Goal: Task Accomplishment & Management: Manage account settings

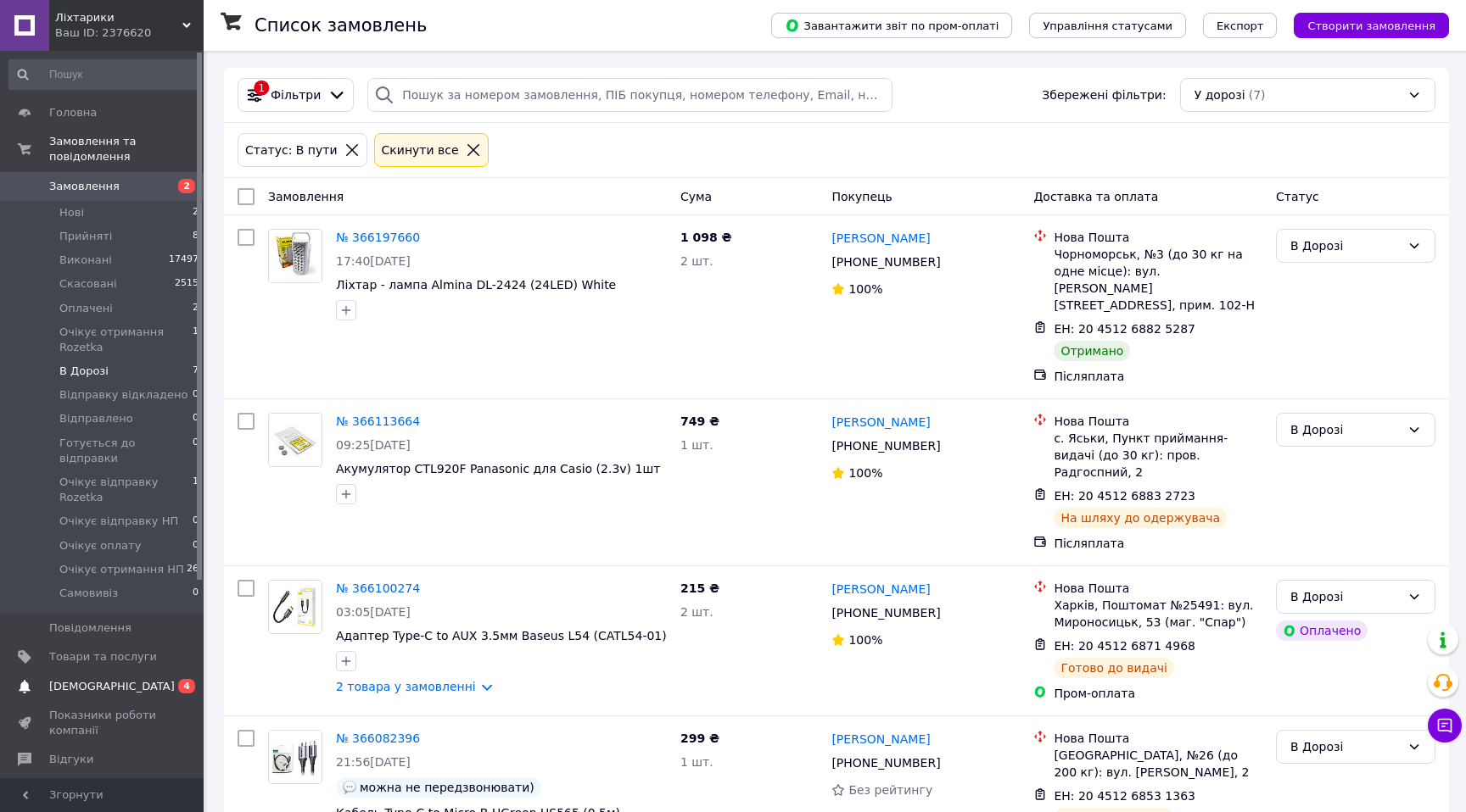
click at [94, 679] on span "[DEMOGRAPHIC_DATA]" at bounding box center [112, 687] width 125 height 15
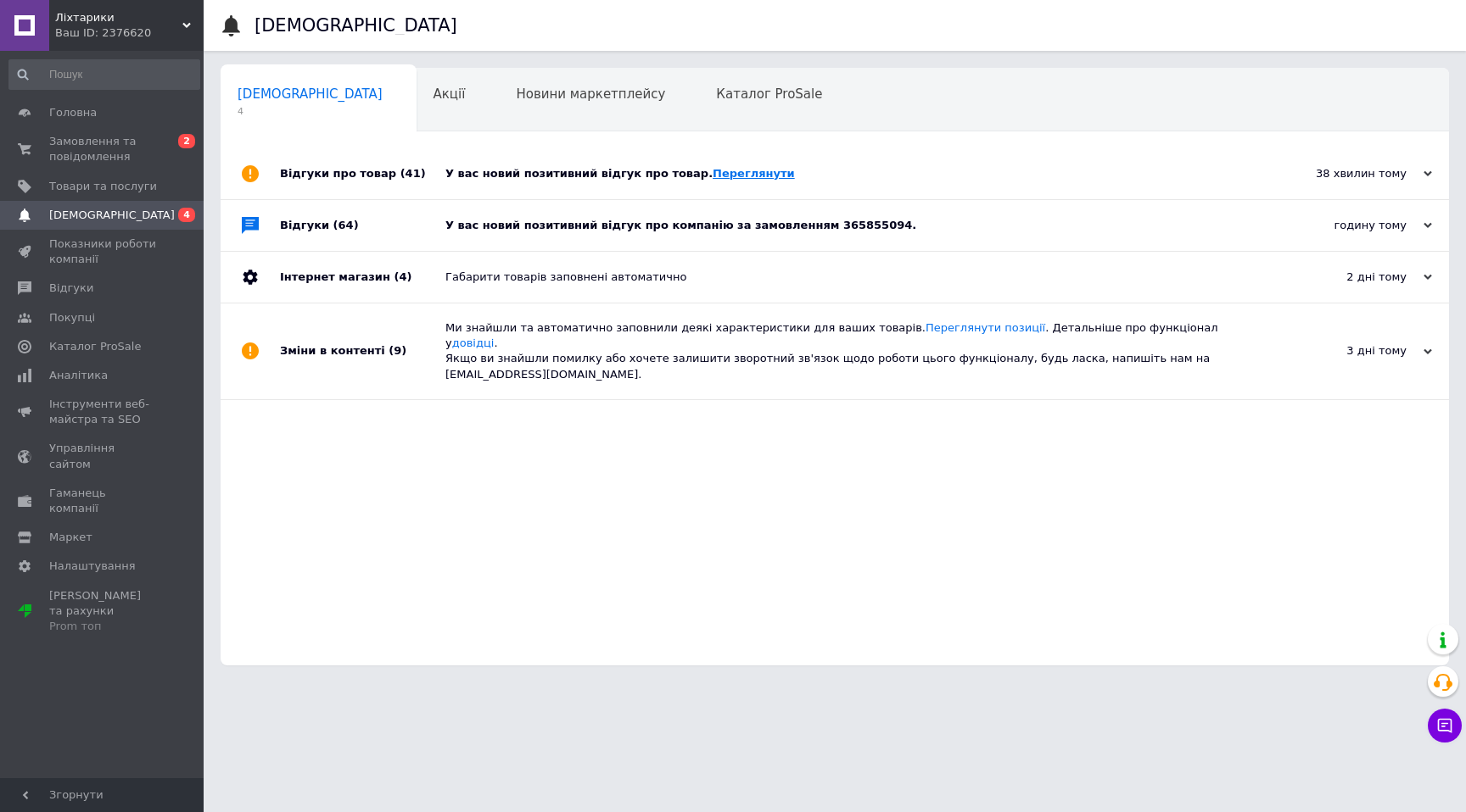
click at [741, 171] on link "Переглянути" at bounding box center [754, 173] width 82 height 13
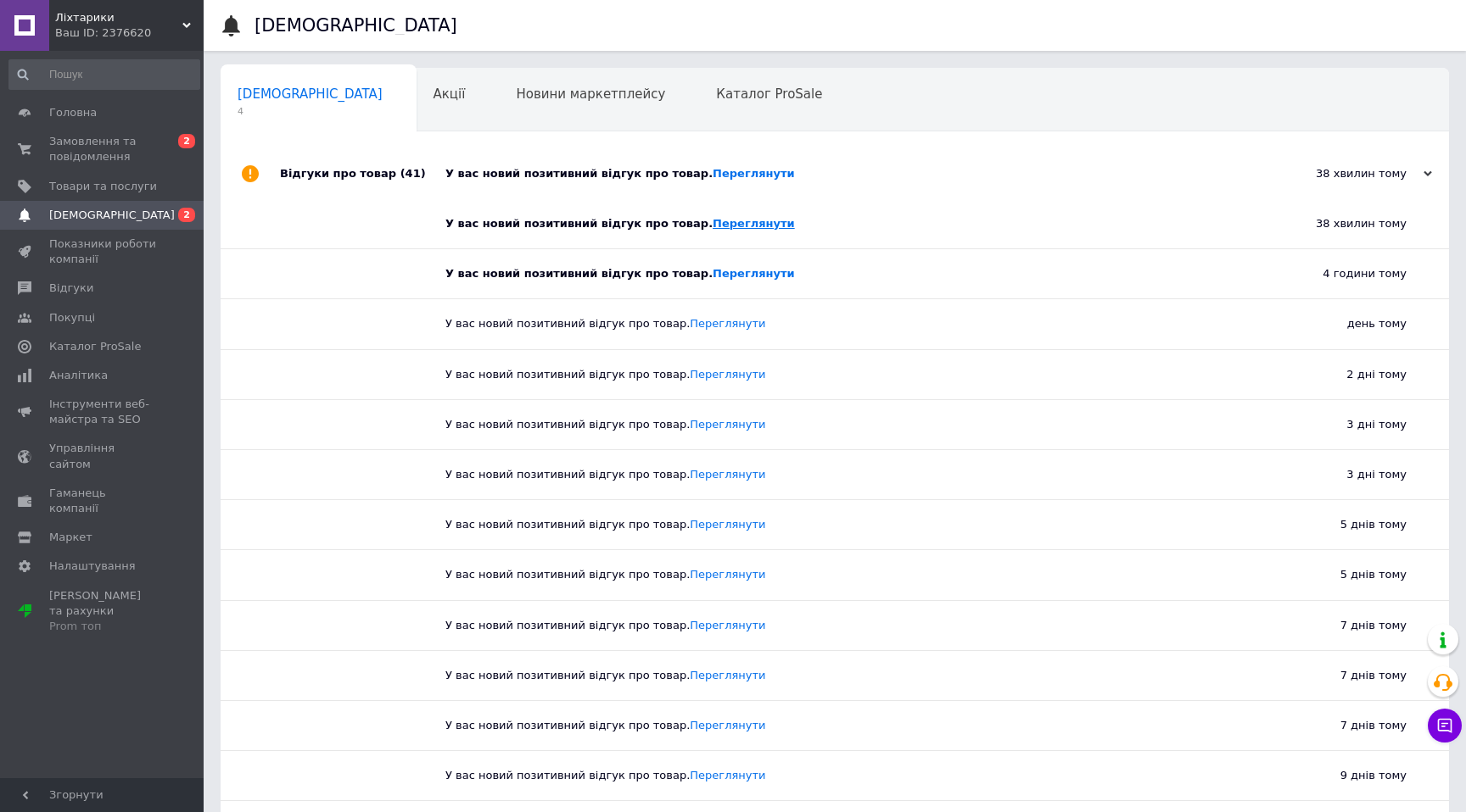
click at [713, 222] on link "Переглянути" at bounding box center [754, 223] width 82 height 13
click at [724, 276] on link "Переглянути" at bounding box center [754, 273] width 82 height 13
click at [114, 150] on span "Замовлення та повідомлення" at bounding box center [103, 149] width 108 height 31
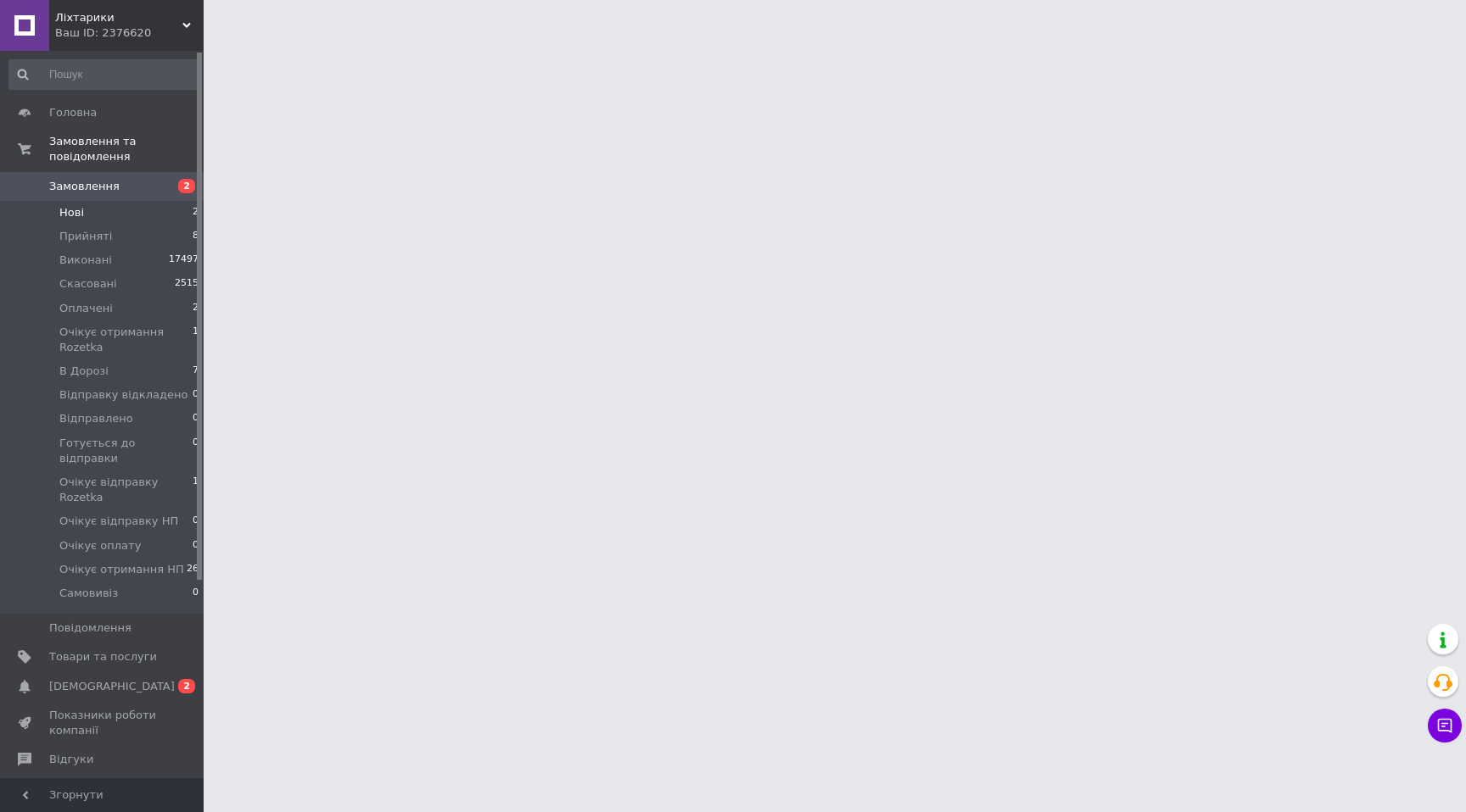
click at [132, 214] on li "Нові 2" at bounding box center [104, 213] width 208 height 24
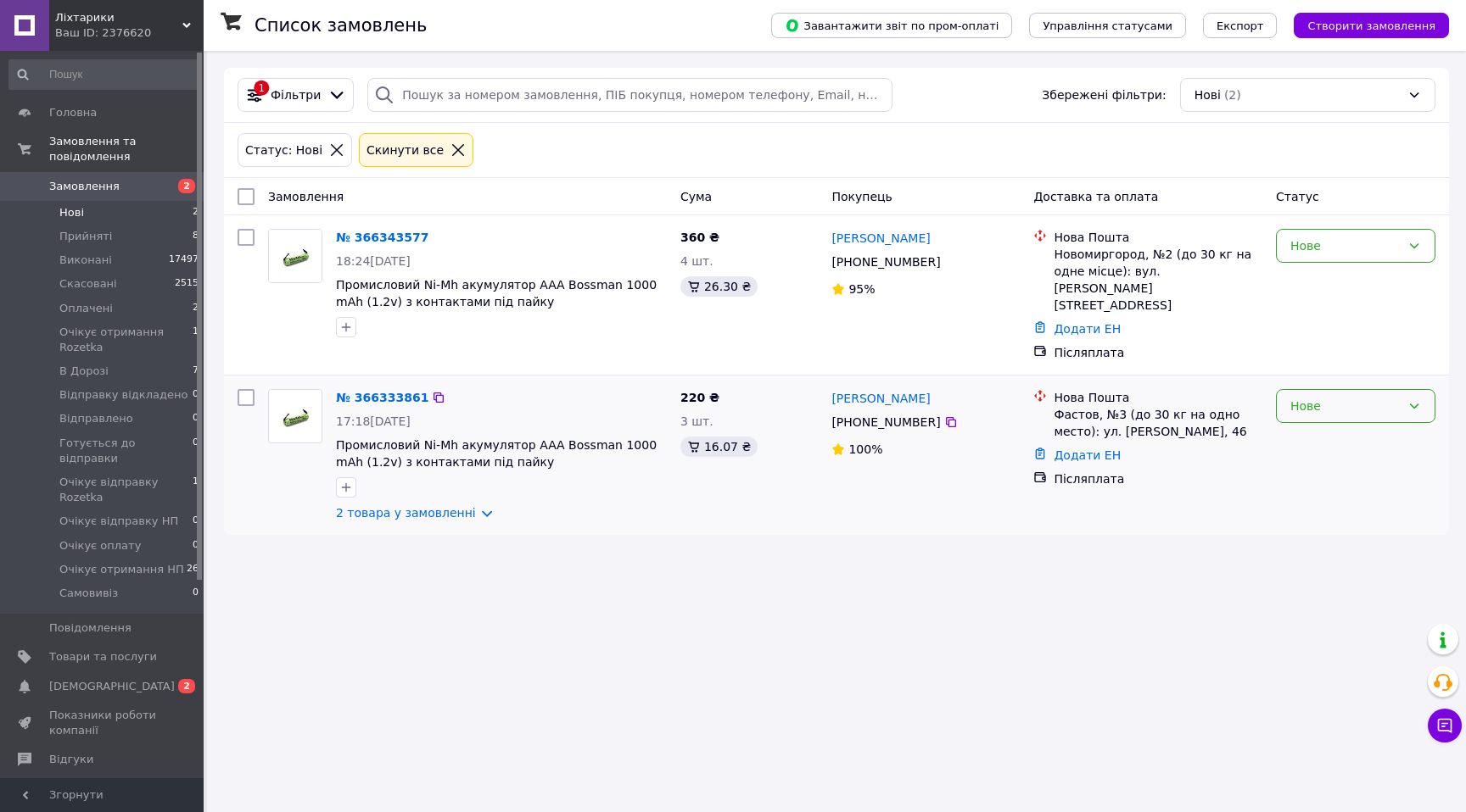
click at [1324, 398] on div "Нове" at bounding box center [1345, 406] width 111 height 19
click at [1312, 425] on li "Прийнято" at bounding box center [1355, 426] width 158 height 31
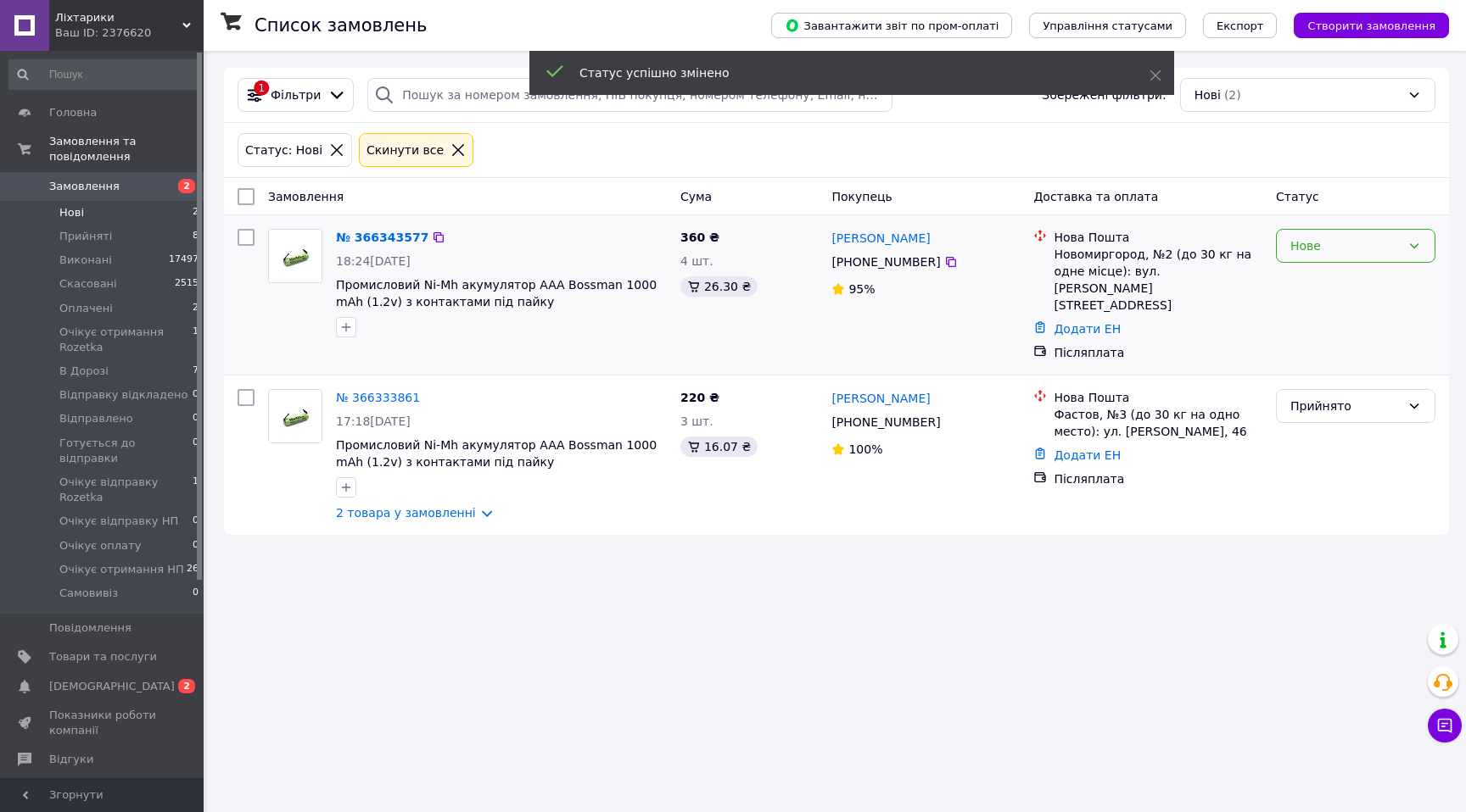
click at [1327, 246] on div "Нове" at bounding box center [1345, 246] width 111 height 19
click at [1307, 283] on li "Прийнято" at bounding box center [1355, 282] width 158 height 31
click at [99, 379] on span "В Дорозі" at bounding box center [83, 371] width 49 height 15
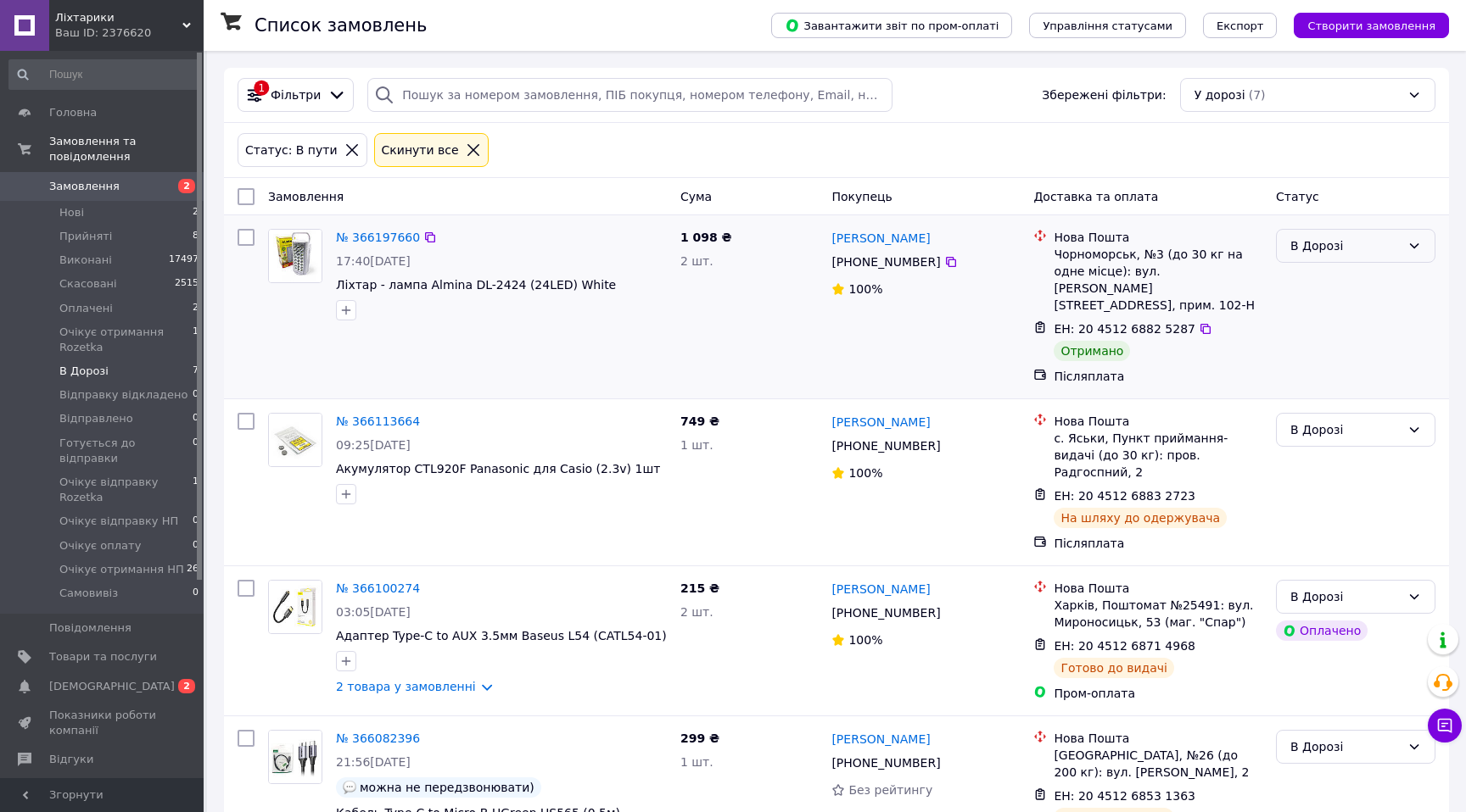
click at [1359, 251] on div "В Дорозі" at bounding box center [1345, 246] width 111 height 19
click at [1318, 312] on li "Виконано" at bounding box center [1355, 313] width 158 height 31
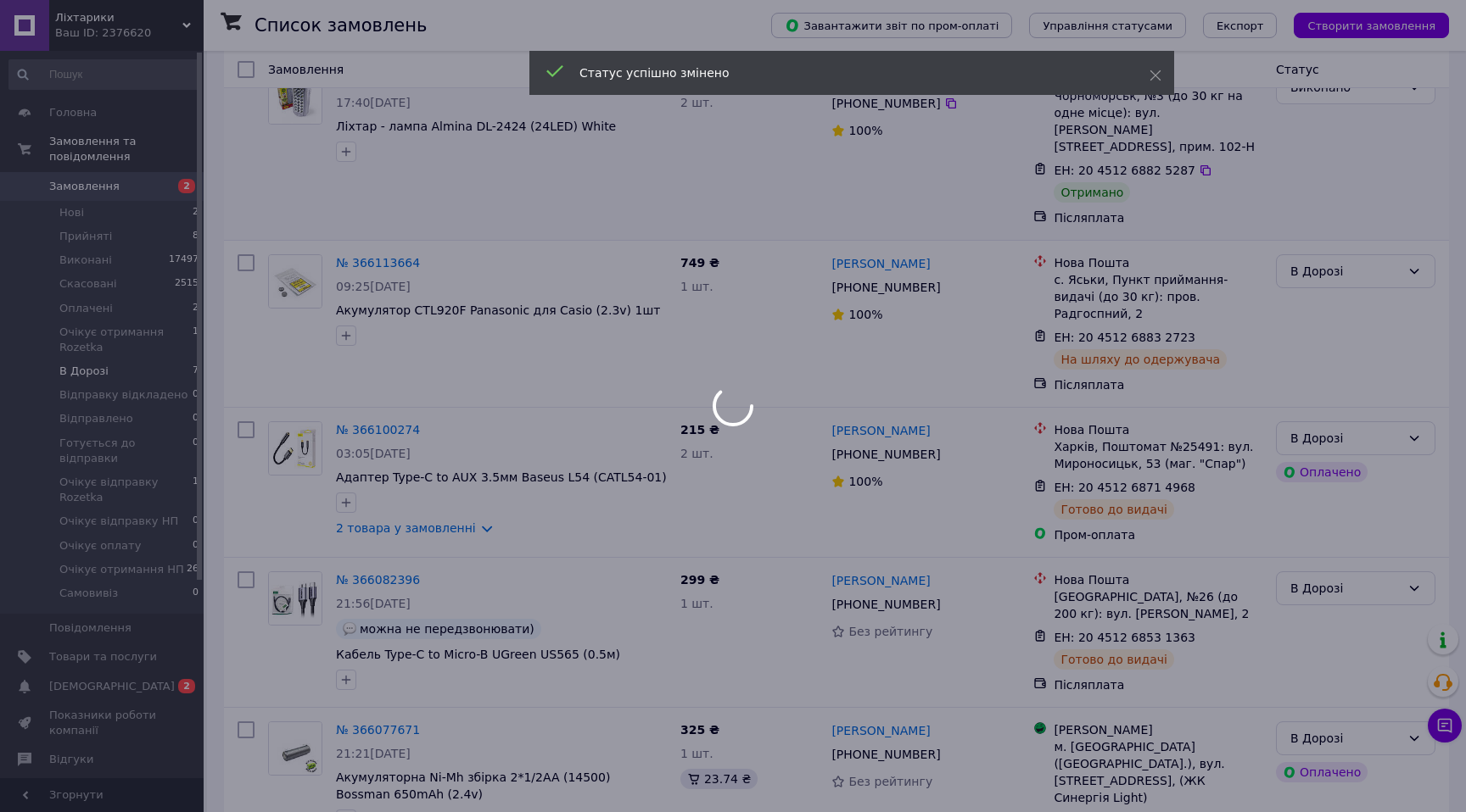
scroll to position [180, 0]
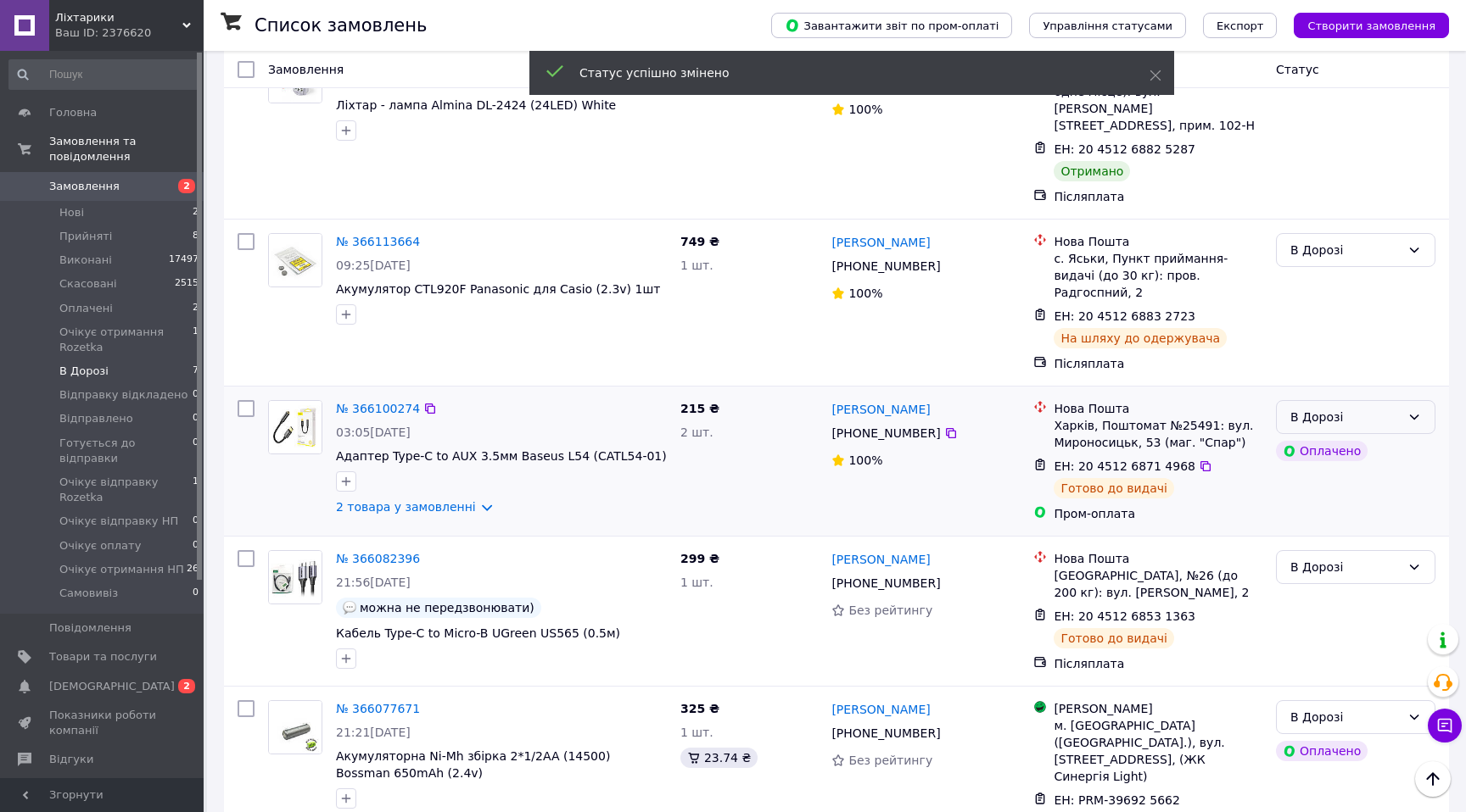
click at [1370, 408] on div "В Дорозі" at bounding box center [1345, 418] width 111 height 19
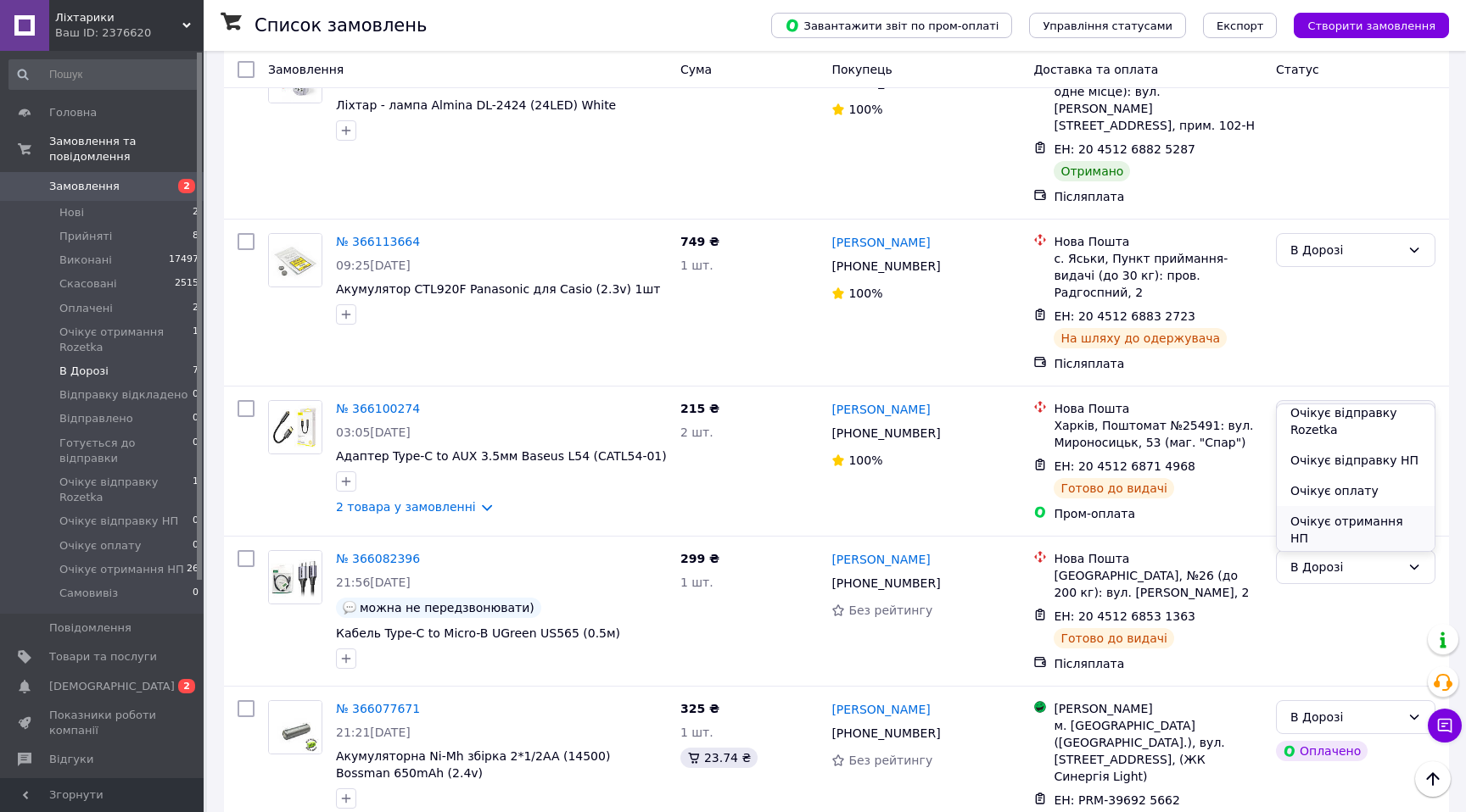
click at [1359, 506] on li "Очікує отримання НП" at bounding box center [1355, 529] width 158 height 47
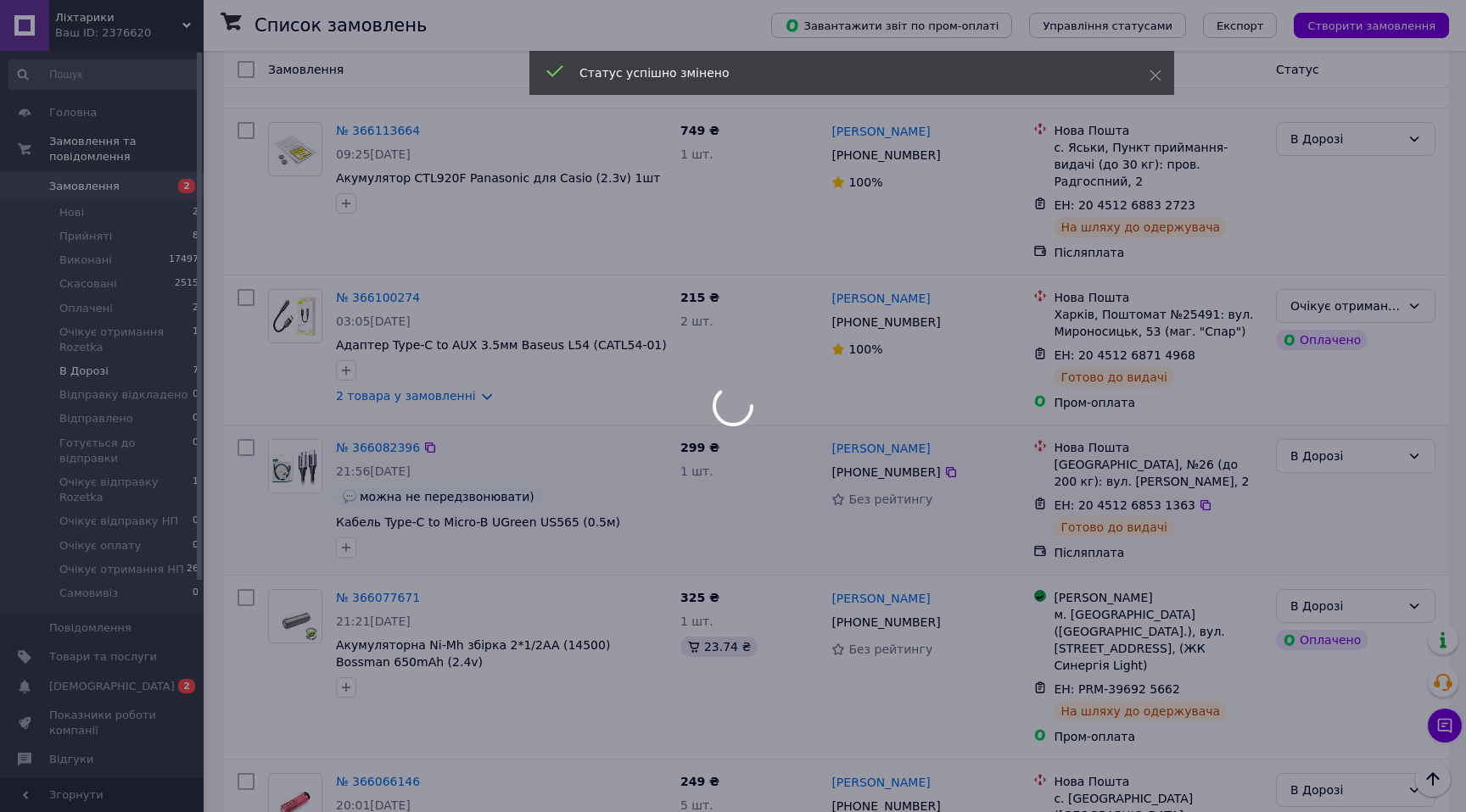
scroll to position [301, 0]
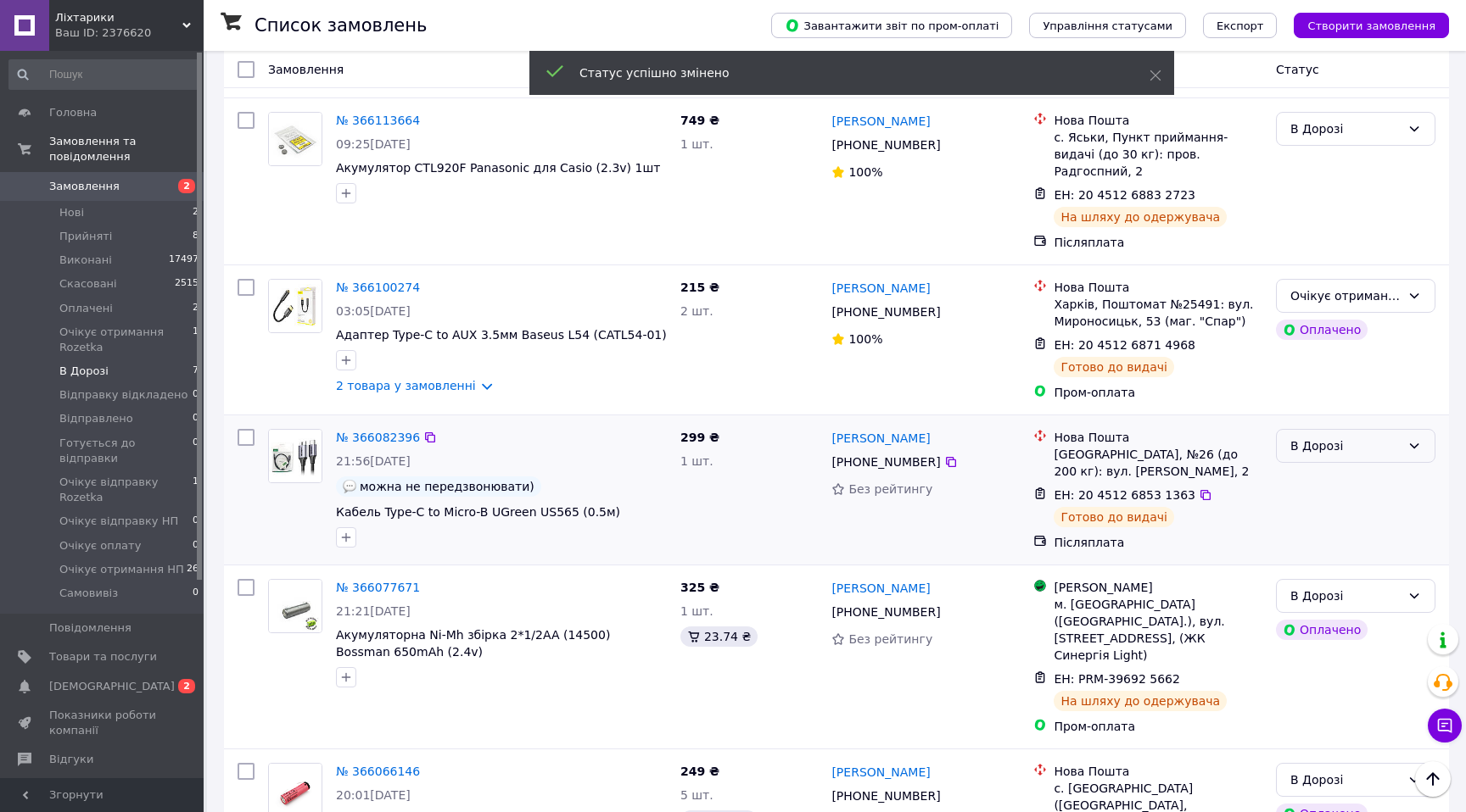
click at [1308, 436] on div "В Дорозі" at bounding box center [1345, 446] width 111 height 19
click at [1322, 535] on li "Очікує отримання НП" at bounding box center [1355, 558] width 158 height 47
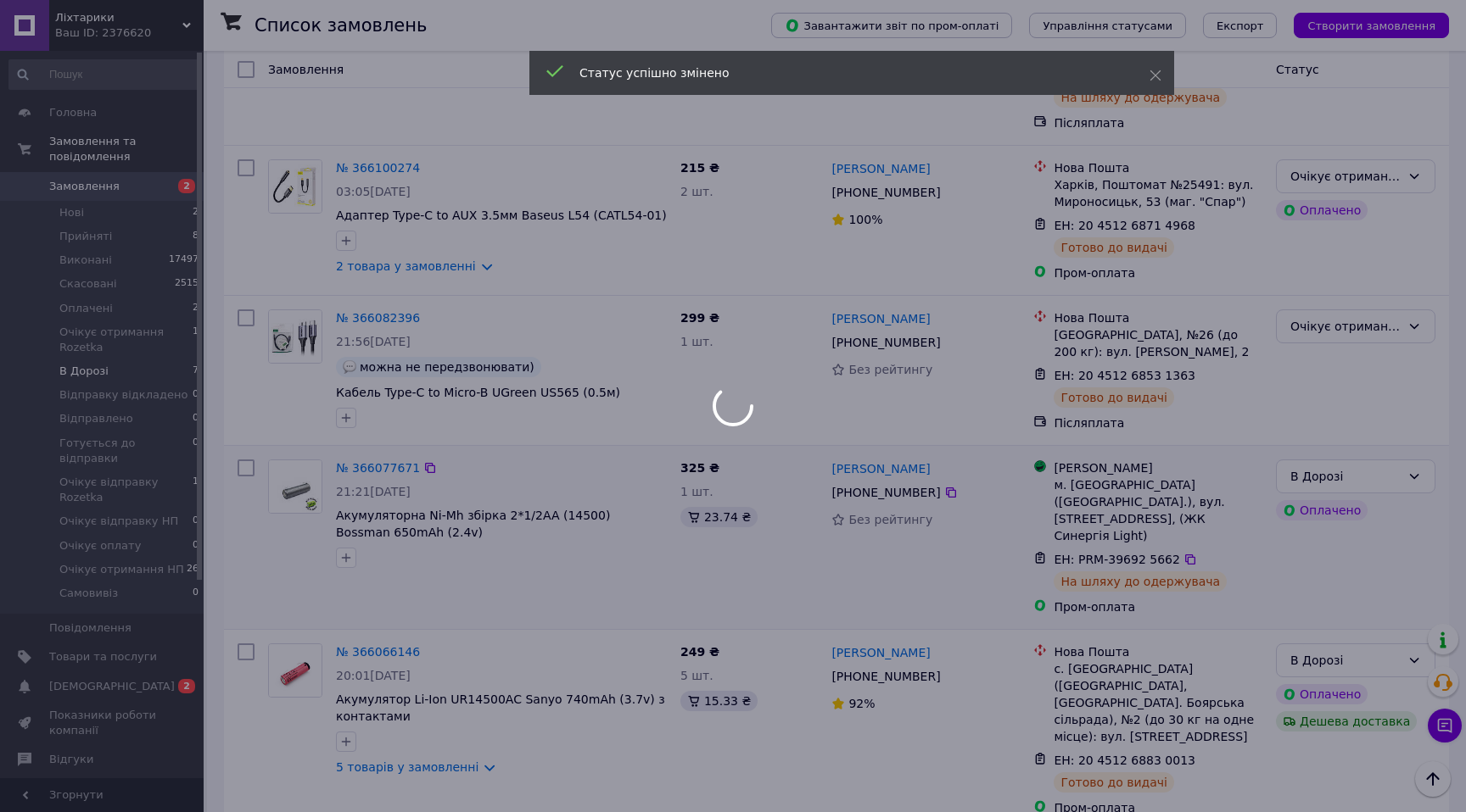
scroll to position [520, 0]
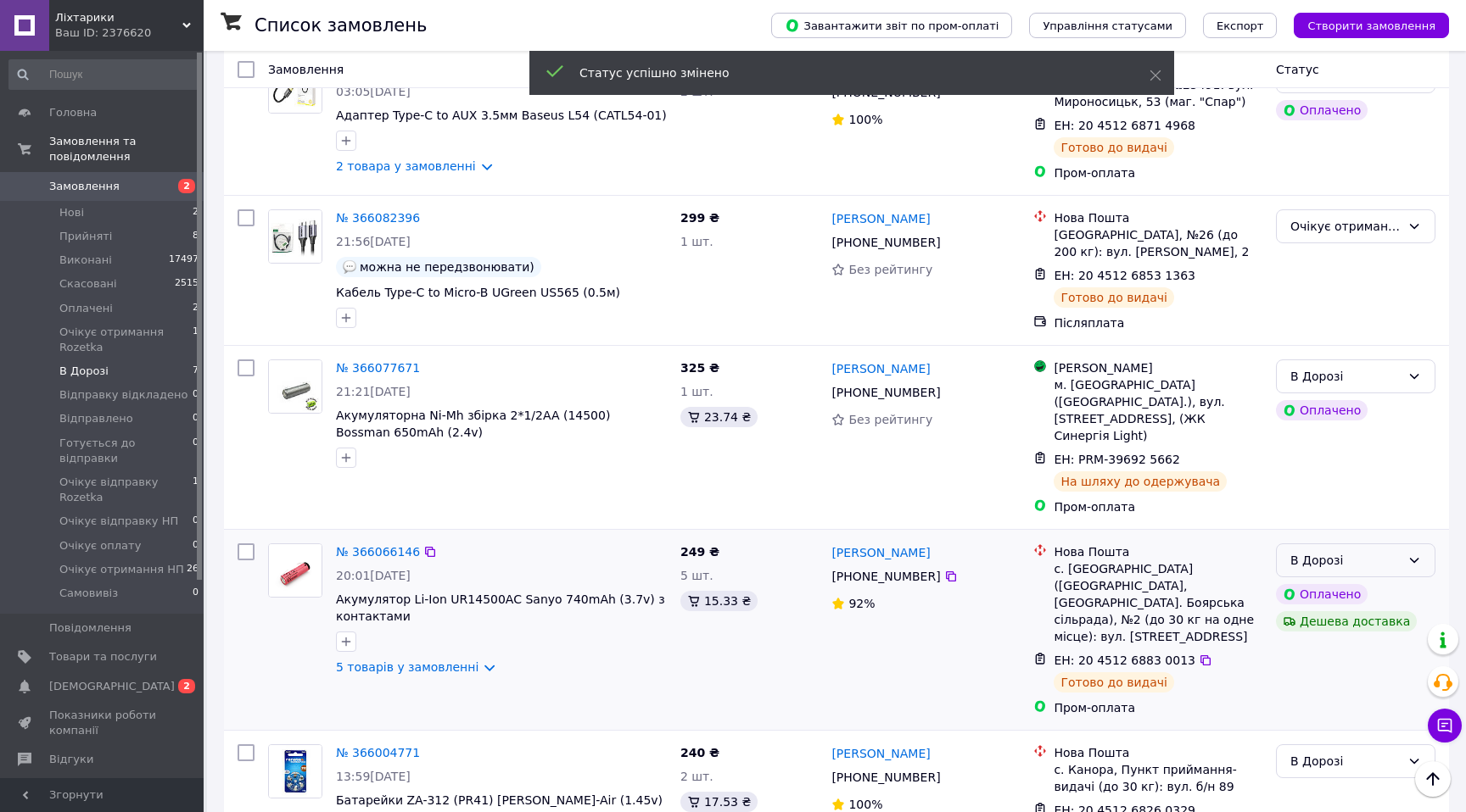
click at [1356, 551] on div "В Дорозі" at bounding box center [1345, 561] width 111 height 19
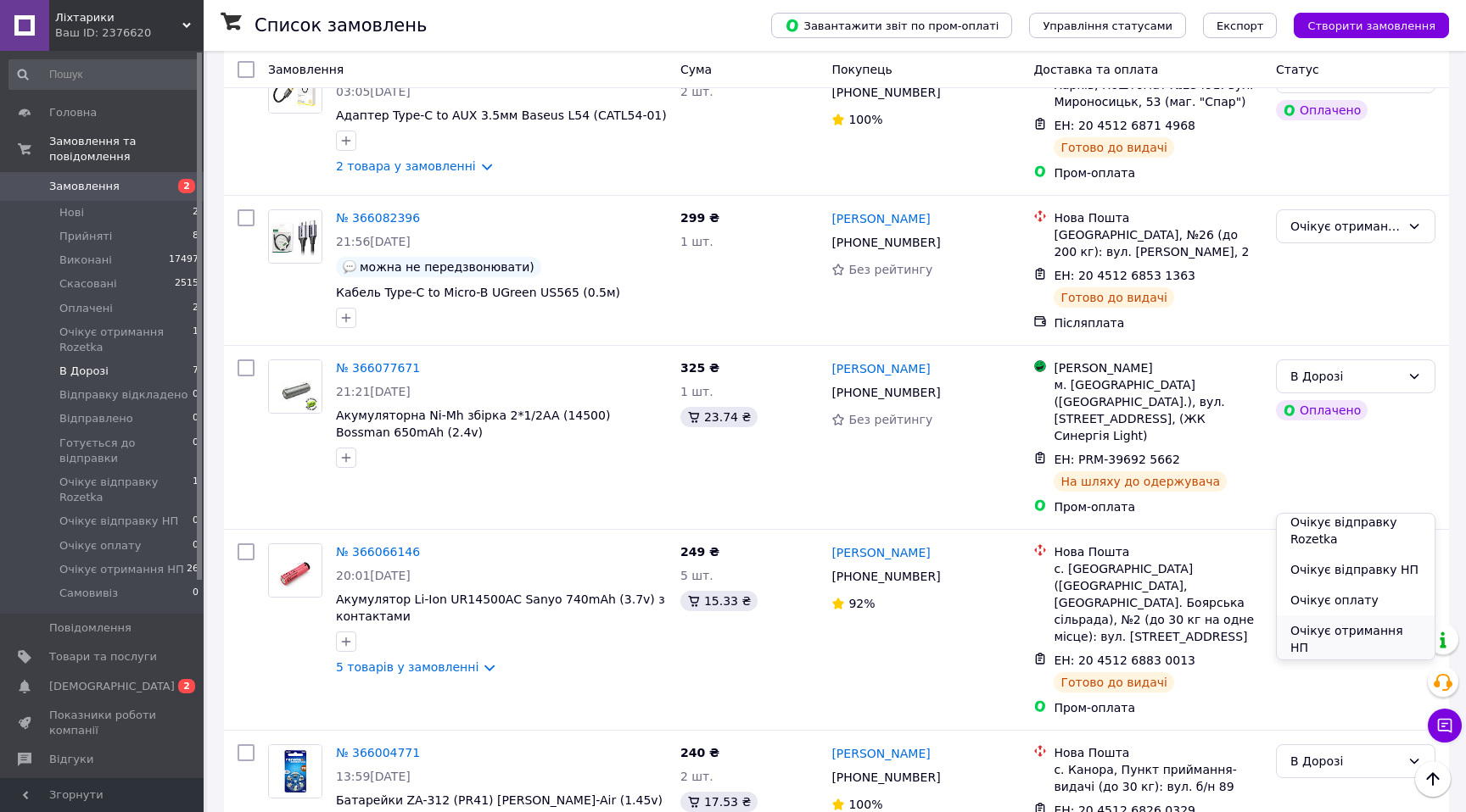
click at [1356, 621] on li "Очікує отримання НП" at bounding box center [1355, 639] width 158 height 47
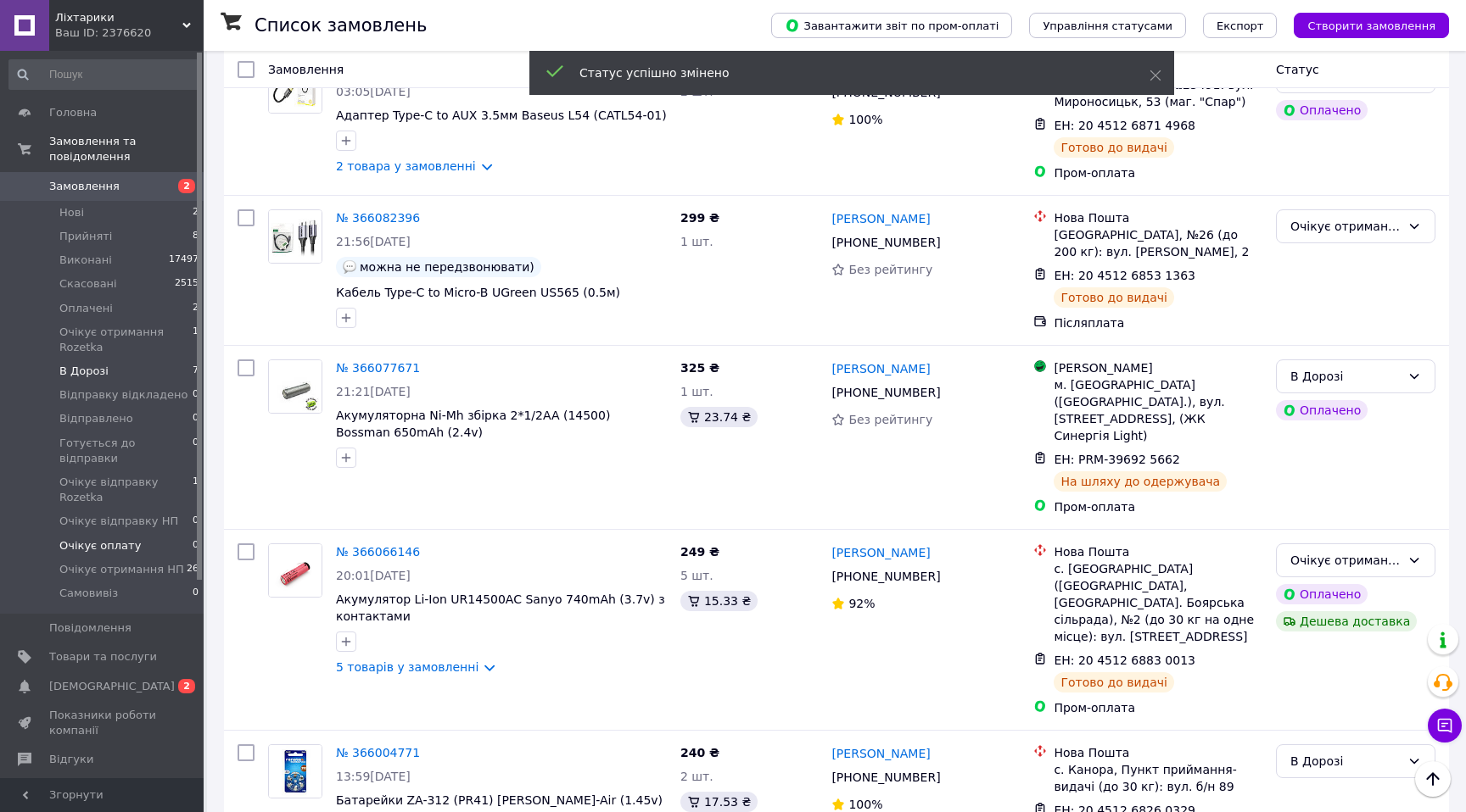
click at [139, 540] on li "Очікує оплату 0" at bounding box center [104, 546] width 208 height 24
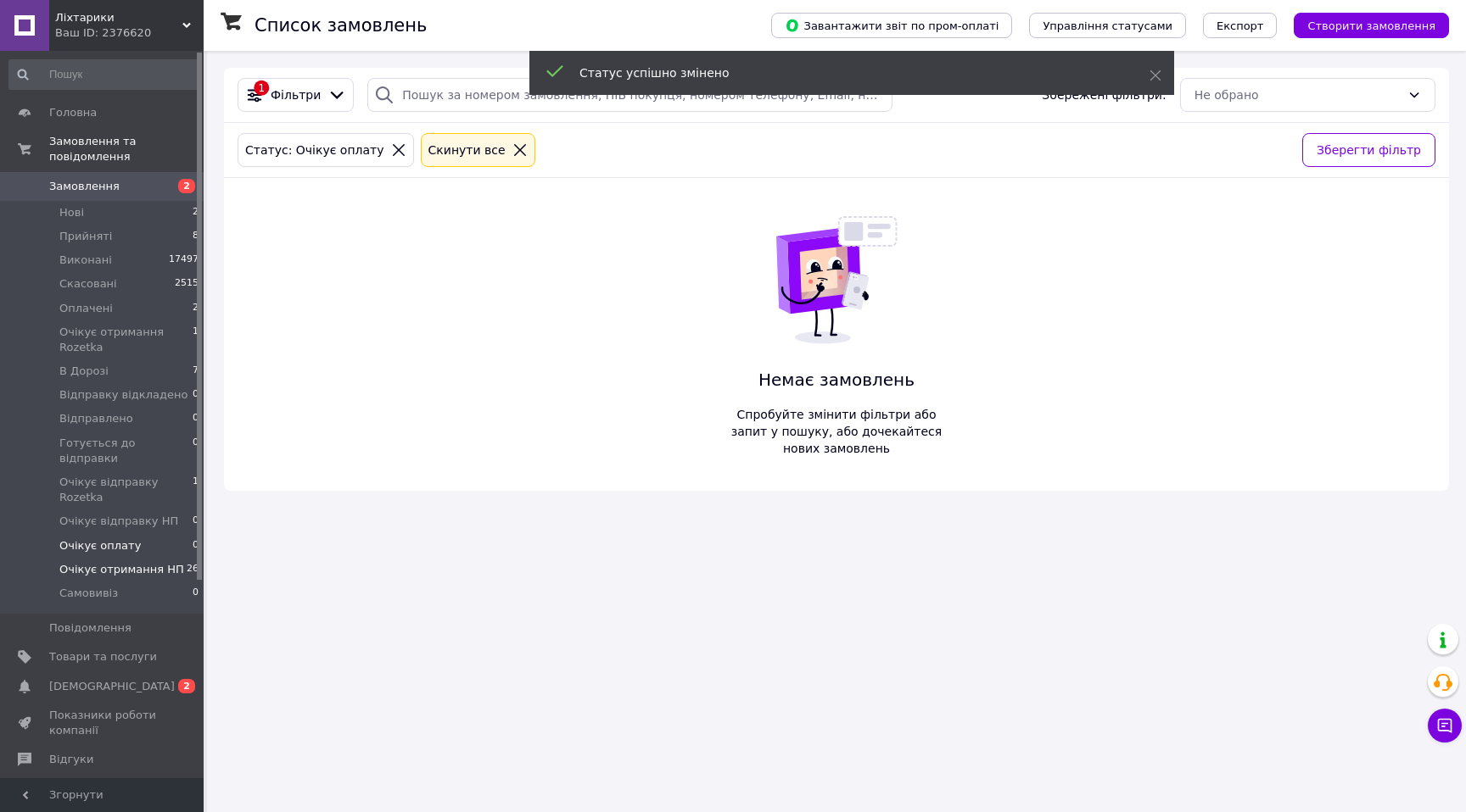
click at [140, 562] on span "Очікує отримання НП" at bounding box center [121, 570] width 124 height 15
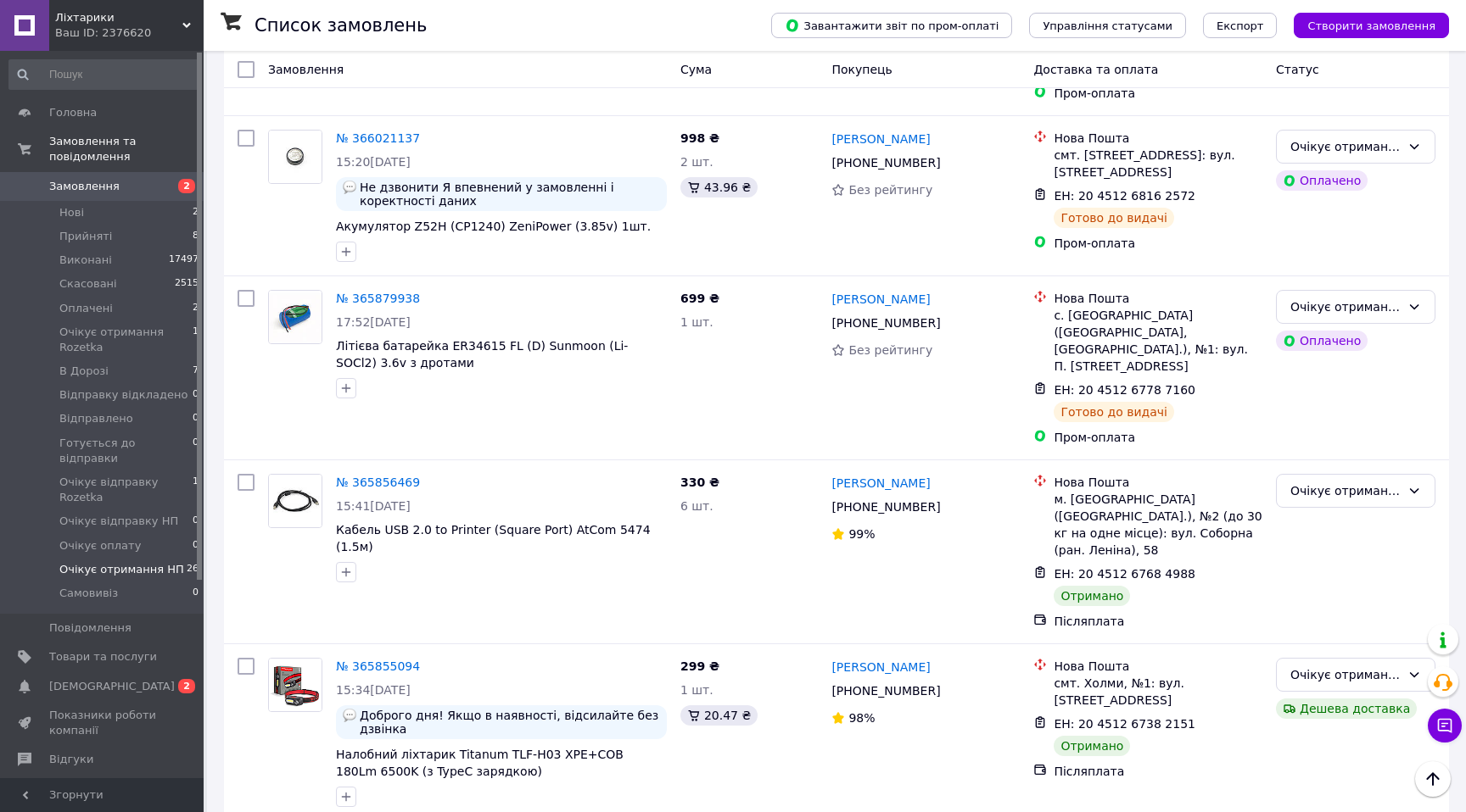
scroll to position [2349, 0]
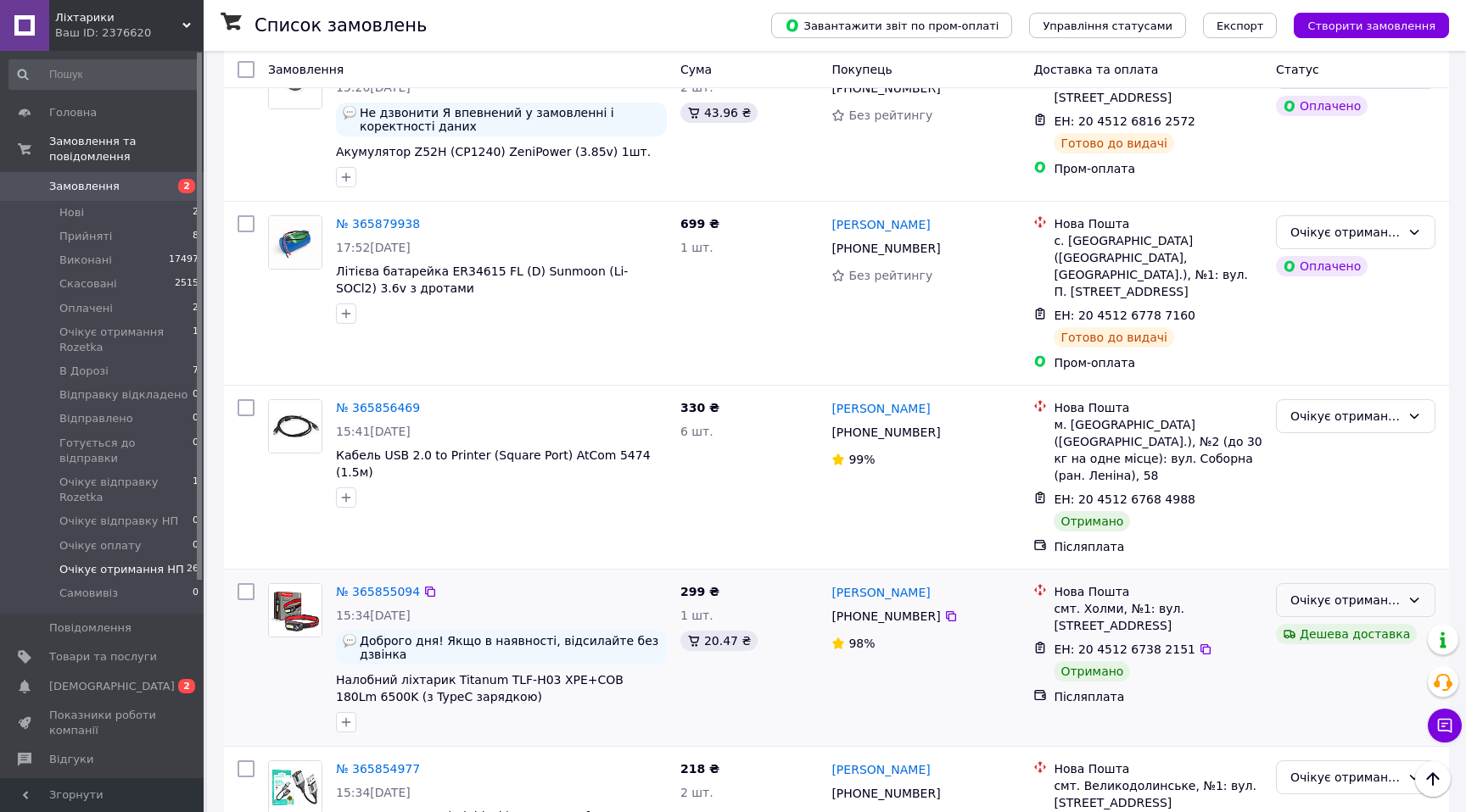
click at [1341, 591] on div "Очікує отримання НП" at bounding box center [1345, 600] width 111 height 19
click at [1312, 526] on li "Виконано" at bounding box center [1355, 526] width 158 height 31
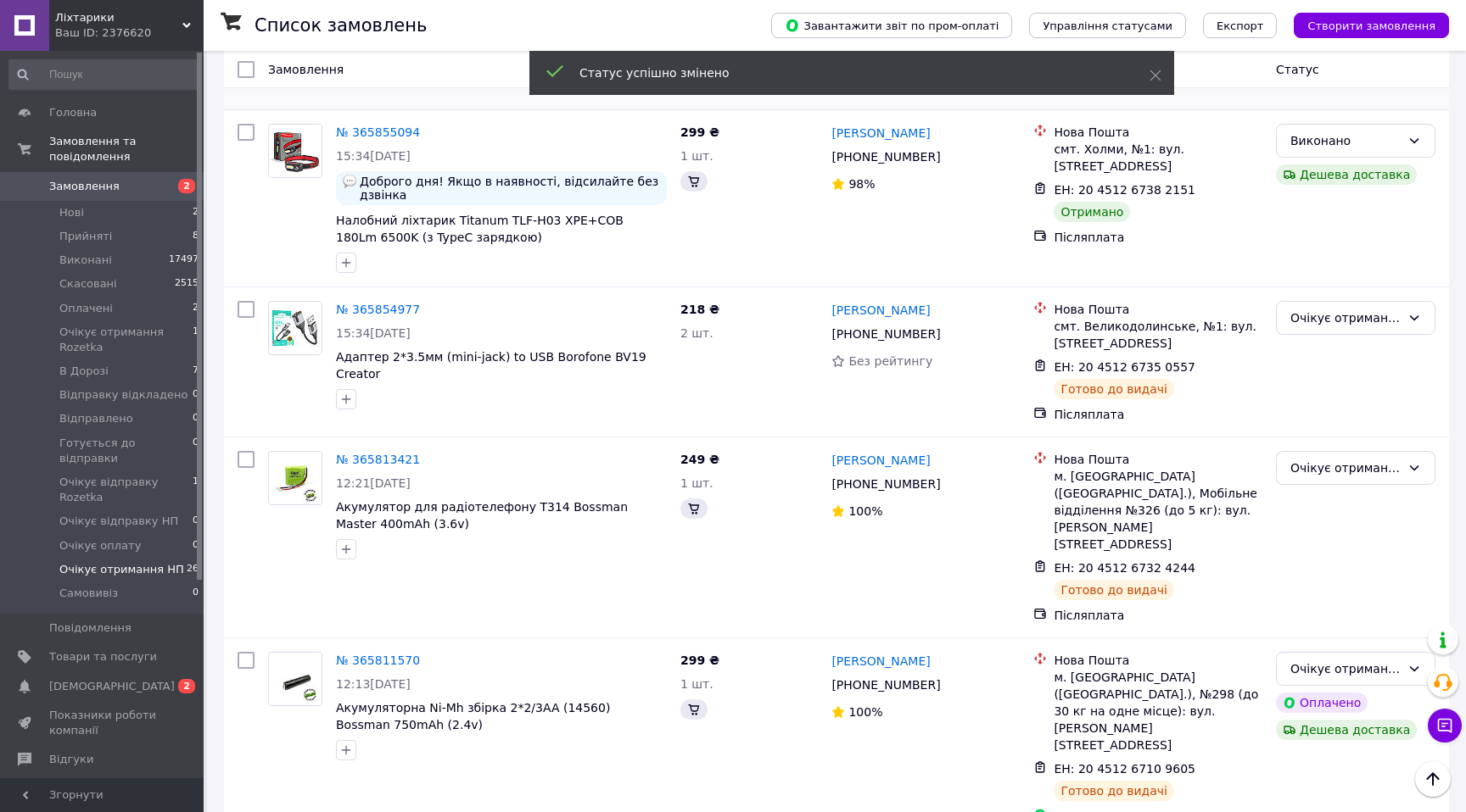
scroll to position [1823, 0]
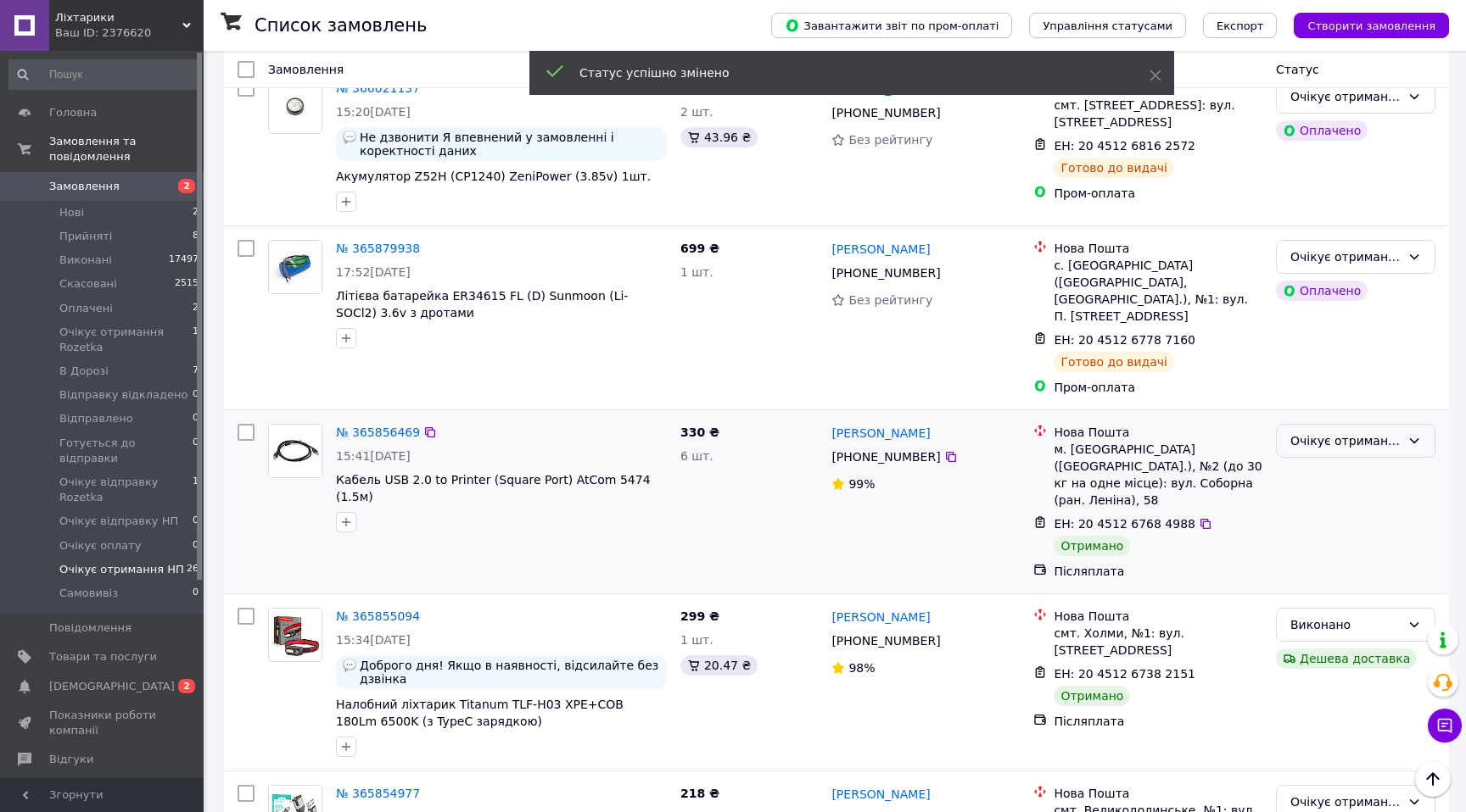
click at [1341, 431] on div "Очікує отримання НП" at bounding box center [1345, 441] width 111 height 19
click at [1328, 400] on li "Виконано" at bounding box center [1355, 400] width 158 height 31
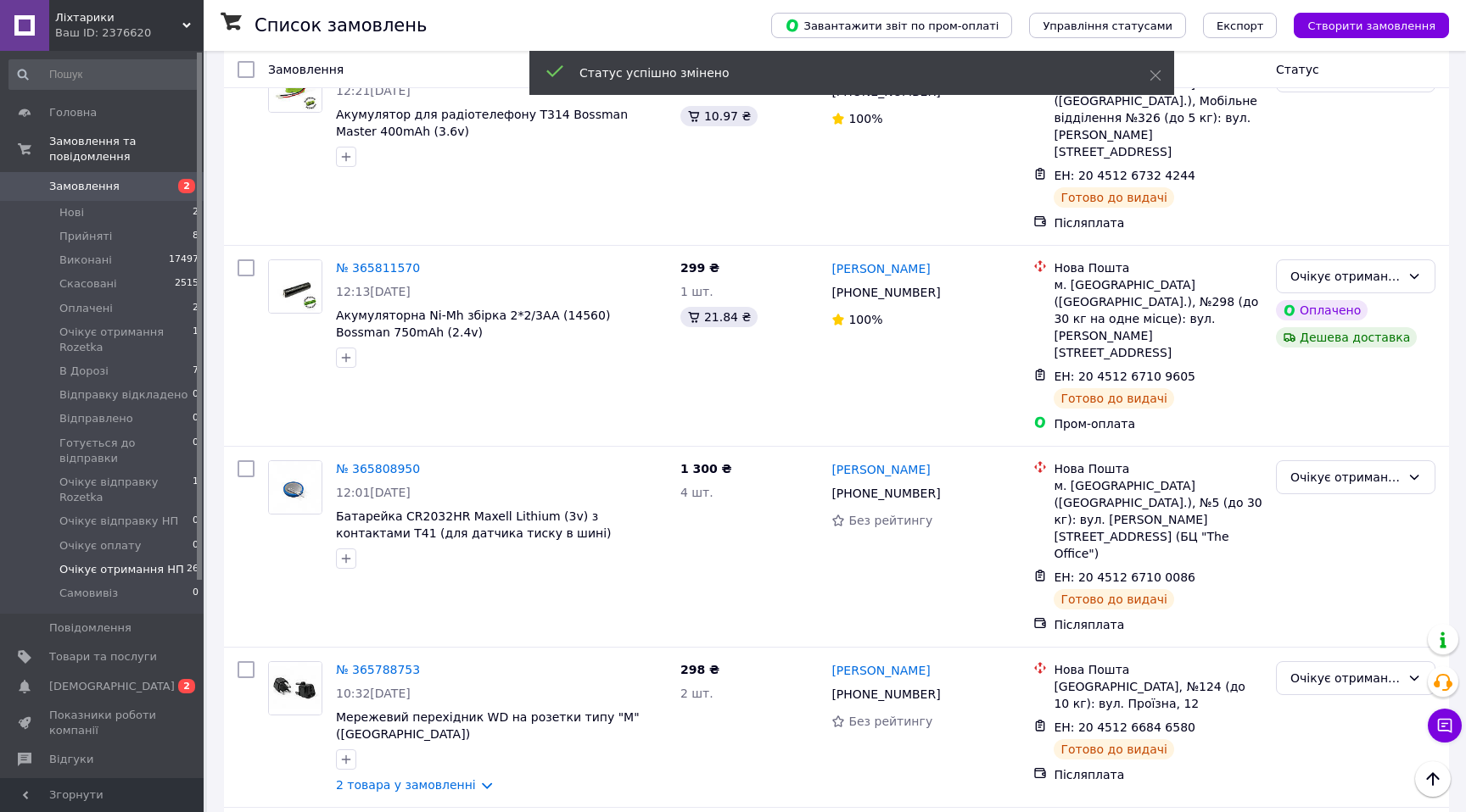
scroll to position [3266, 0]
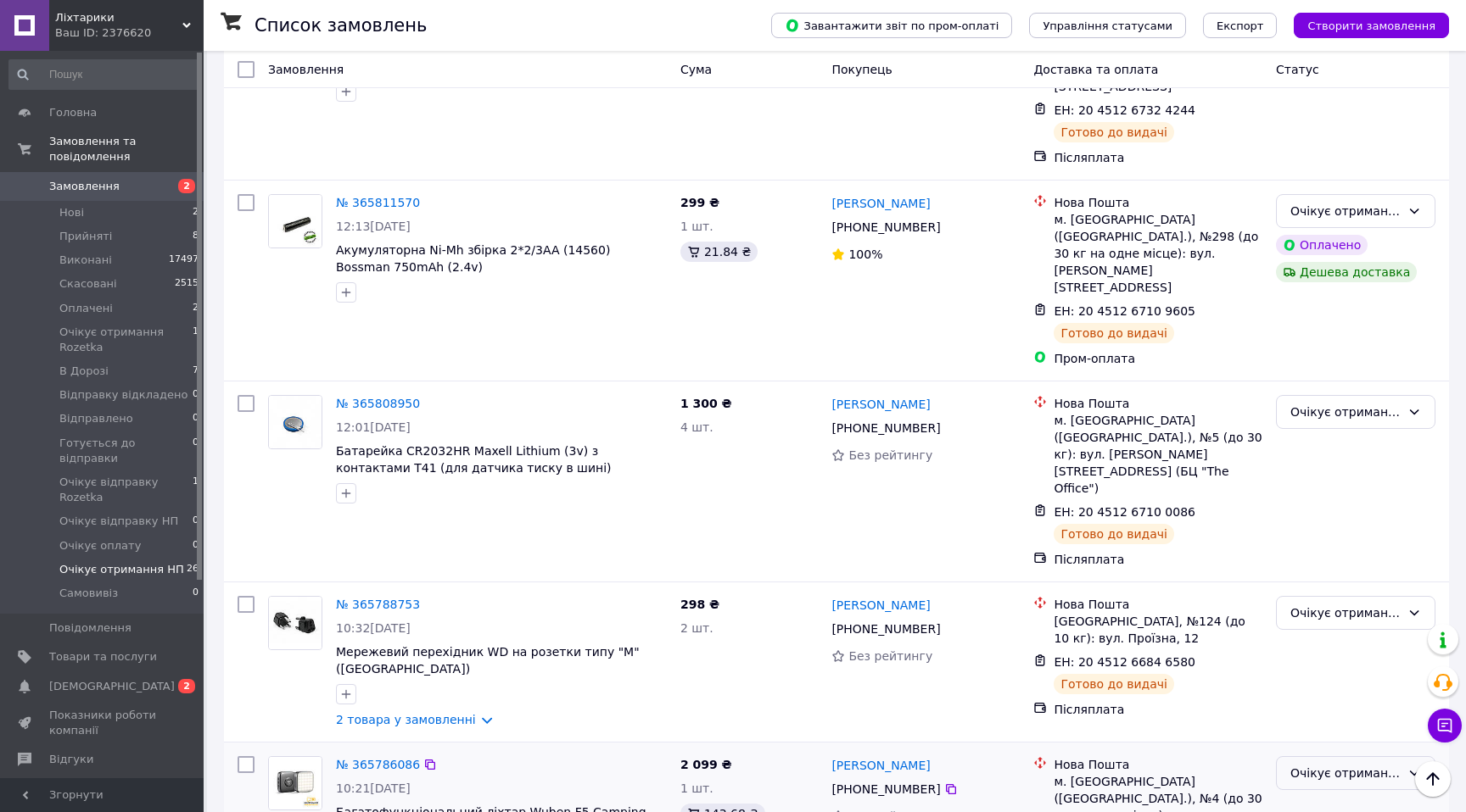
click at [1352, 764] on div "Очікує отримання НП" at bounding box center [1345, 773] width 111 height 19
click at [1325, 601] on li "Виконано" at bounding box center [1355, 598] width 158 height 31
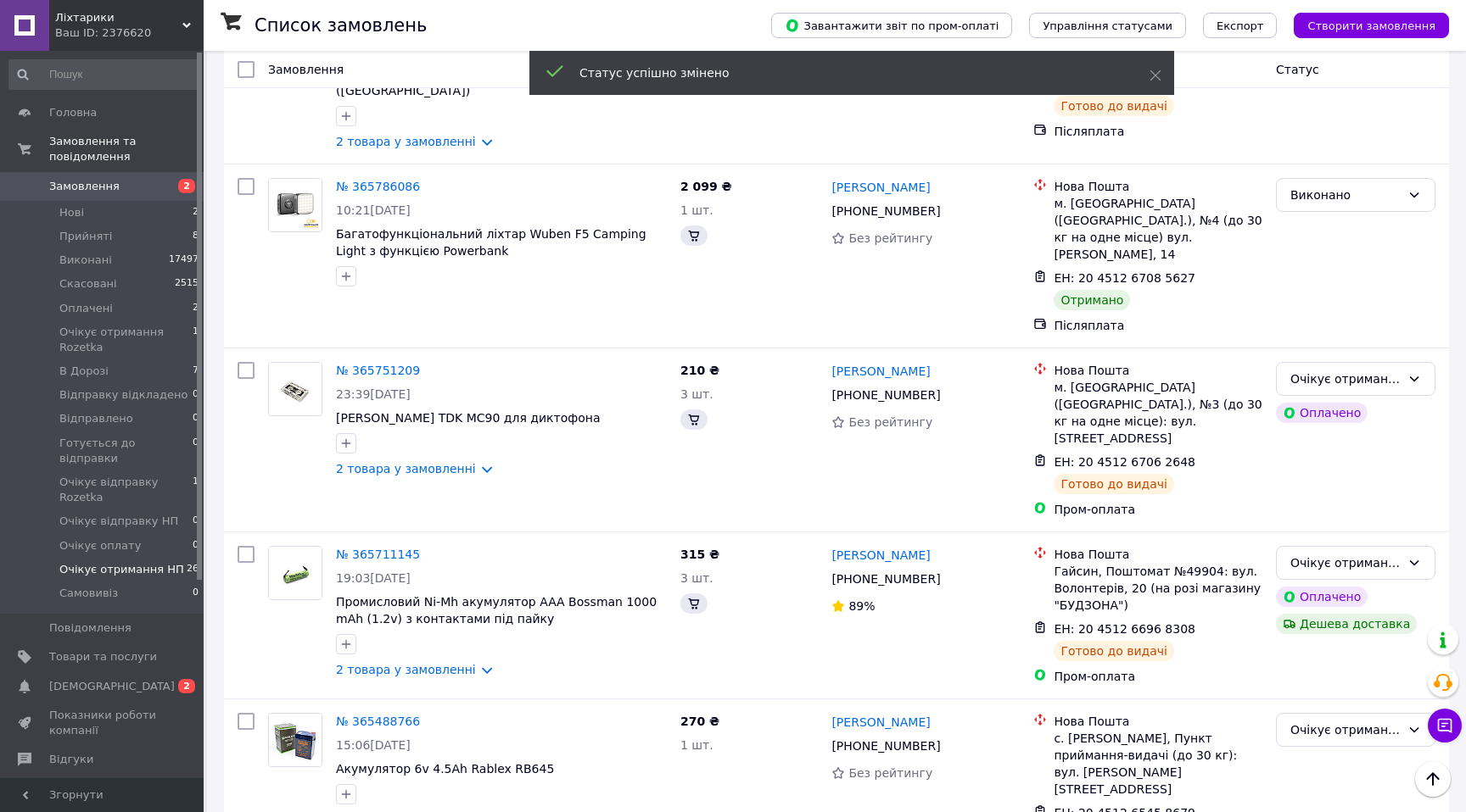
scroll to position [3362, 0]
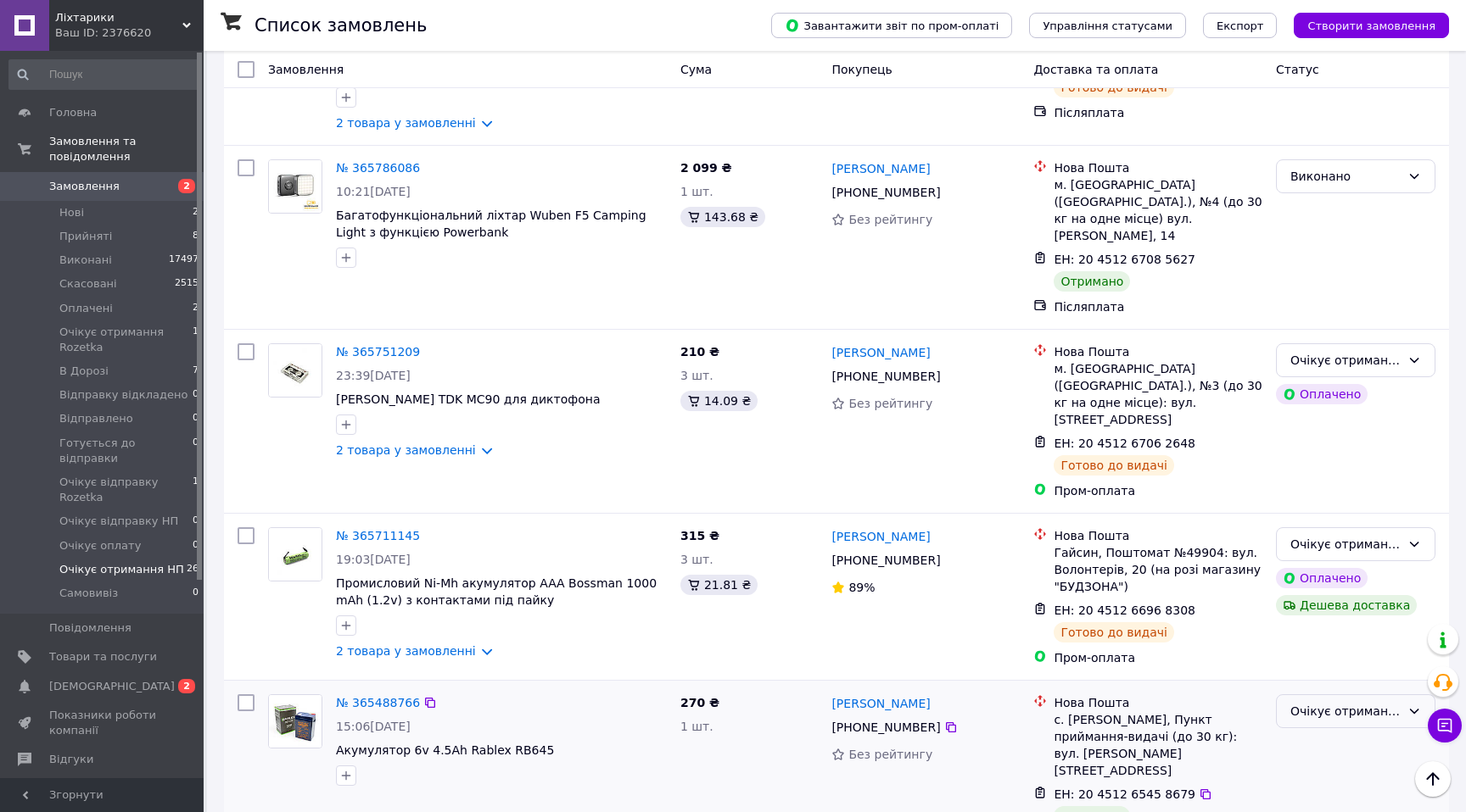
click at [1348, 702] on div "Очікує отримання НП" at bounding box center [1345, 712] width 111 height 19
click at [1322, 517] on li "Виконано" at bounding box center [1355, 519] width 158 height 31
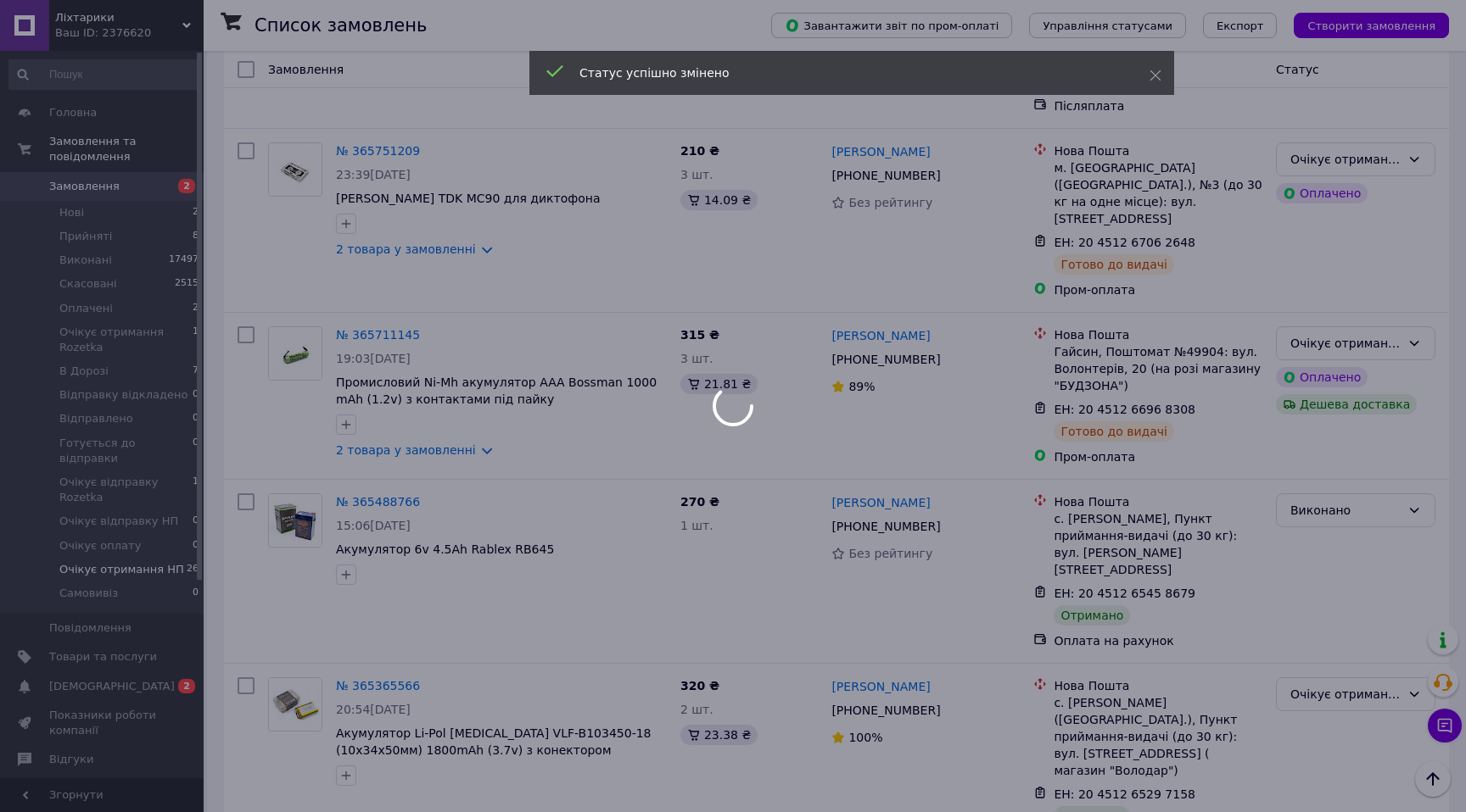
scroll to position [4047, 0]
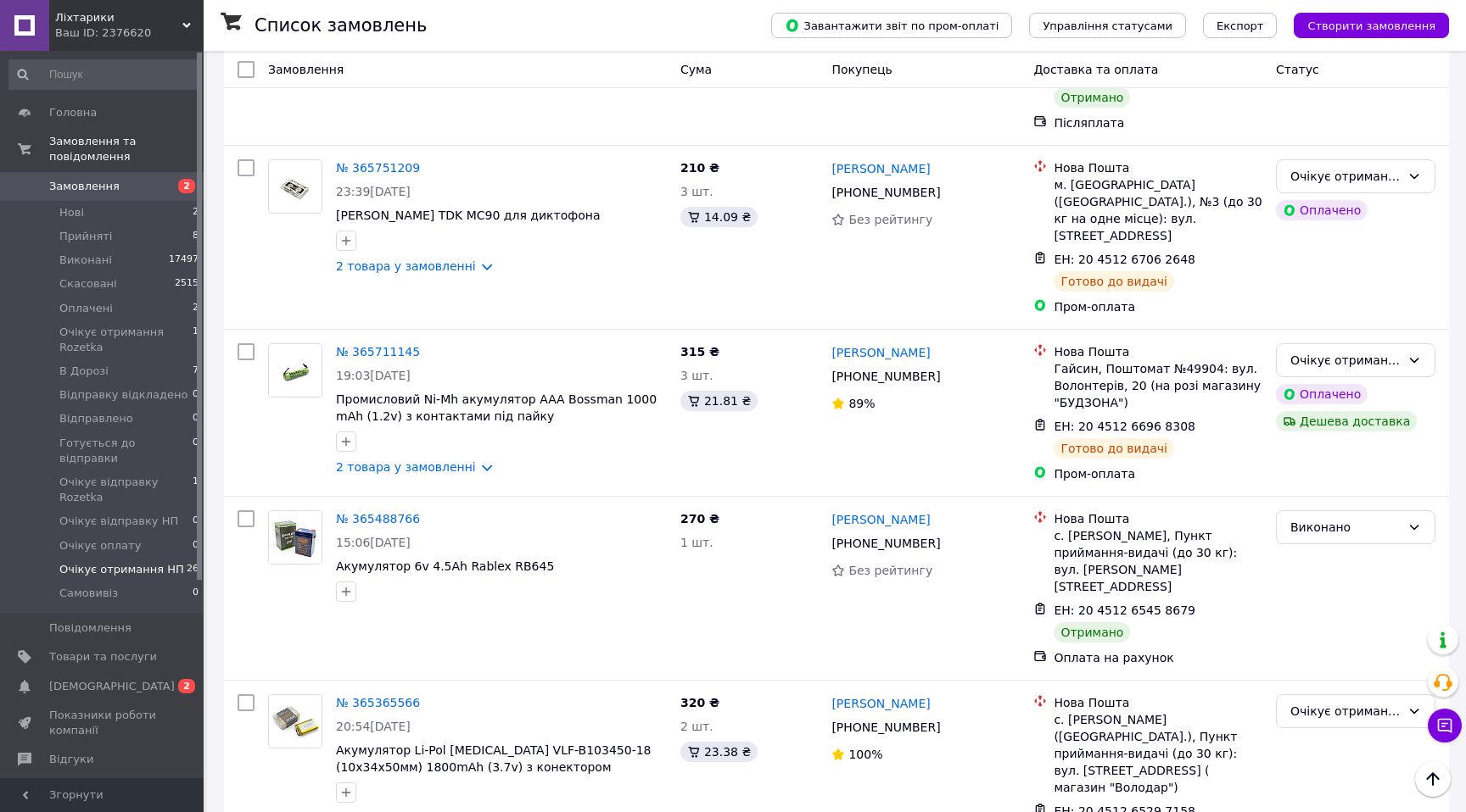
click at [1330, 702] on div "Очікує отримання НП" at bounding box center [1345, 712] width 111 height 19
click at [1318, 478] on li "Виконано" at bounding box center [1355, 485] width 158 height 31
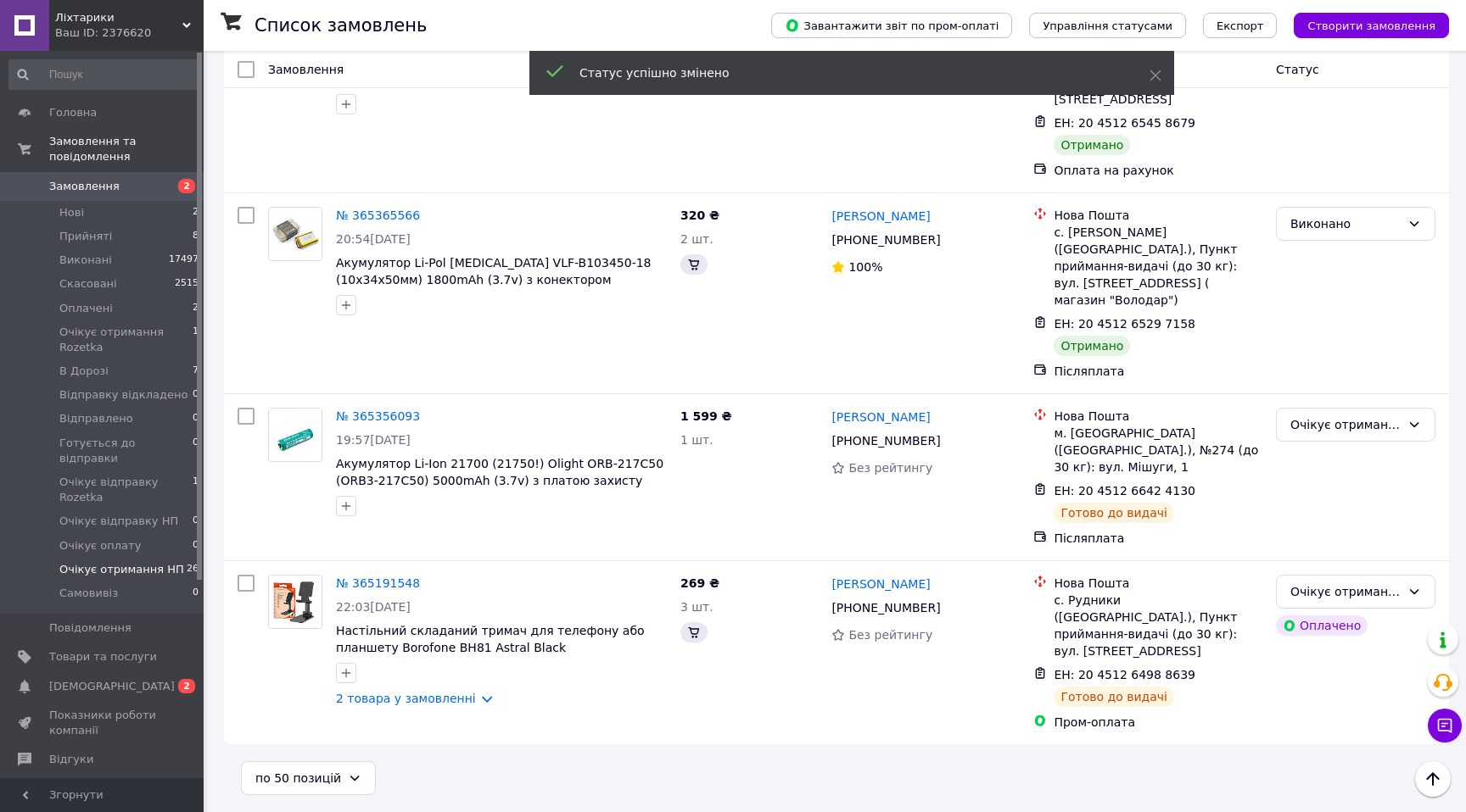
scroll to position [3706, 0]
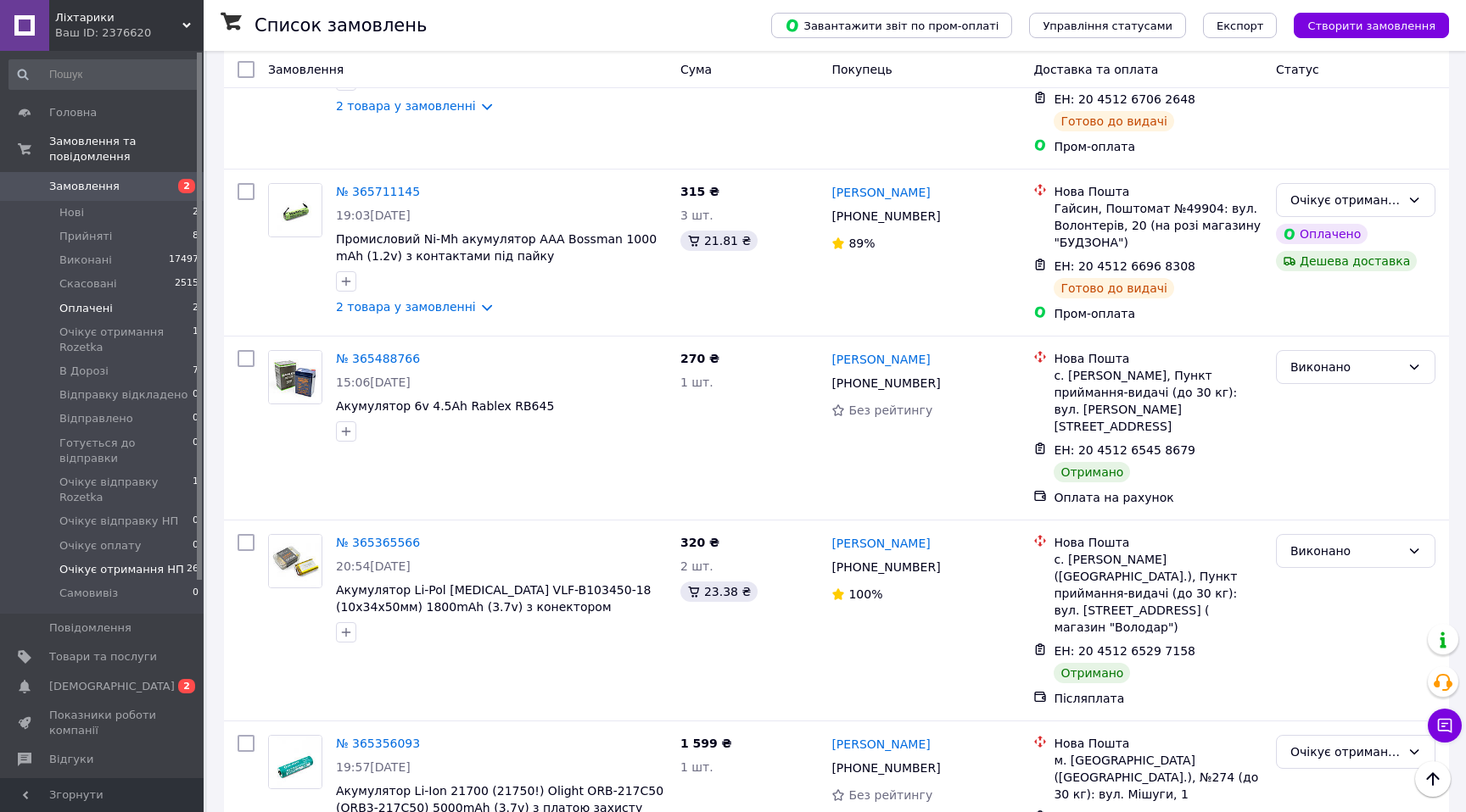
click at [99, 310] on span "Оплачені" at bounding box center [86, 309] width 53 height 15
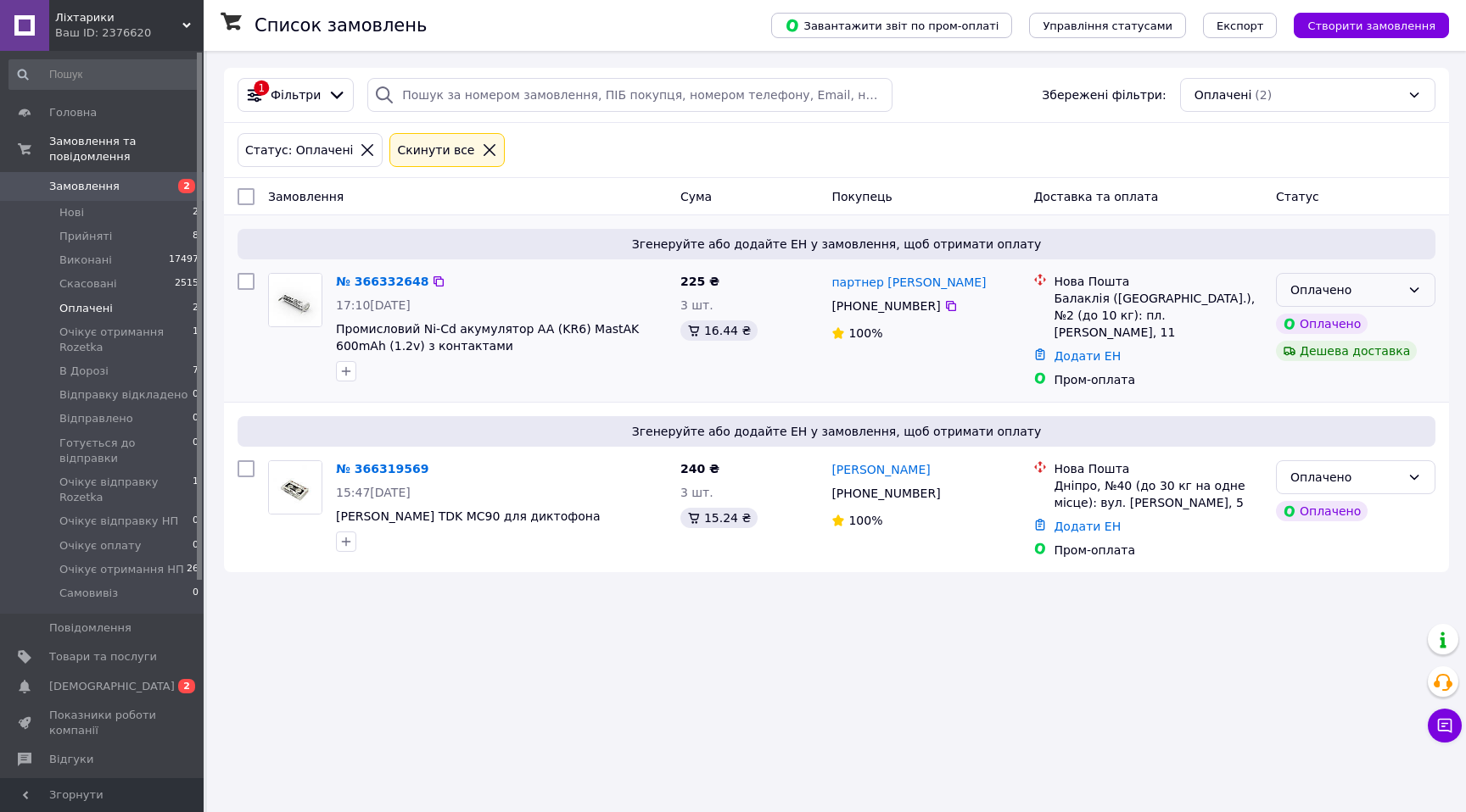
click at [1336, 296] on div "Оплачено" at bounding box center [1345, 290] width 111 height 19
click at [1327, 329] on li "Прийнято" at bounding box center [1355, 327] width 158 height 31
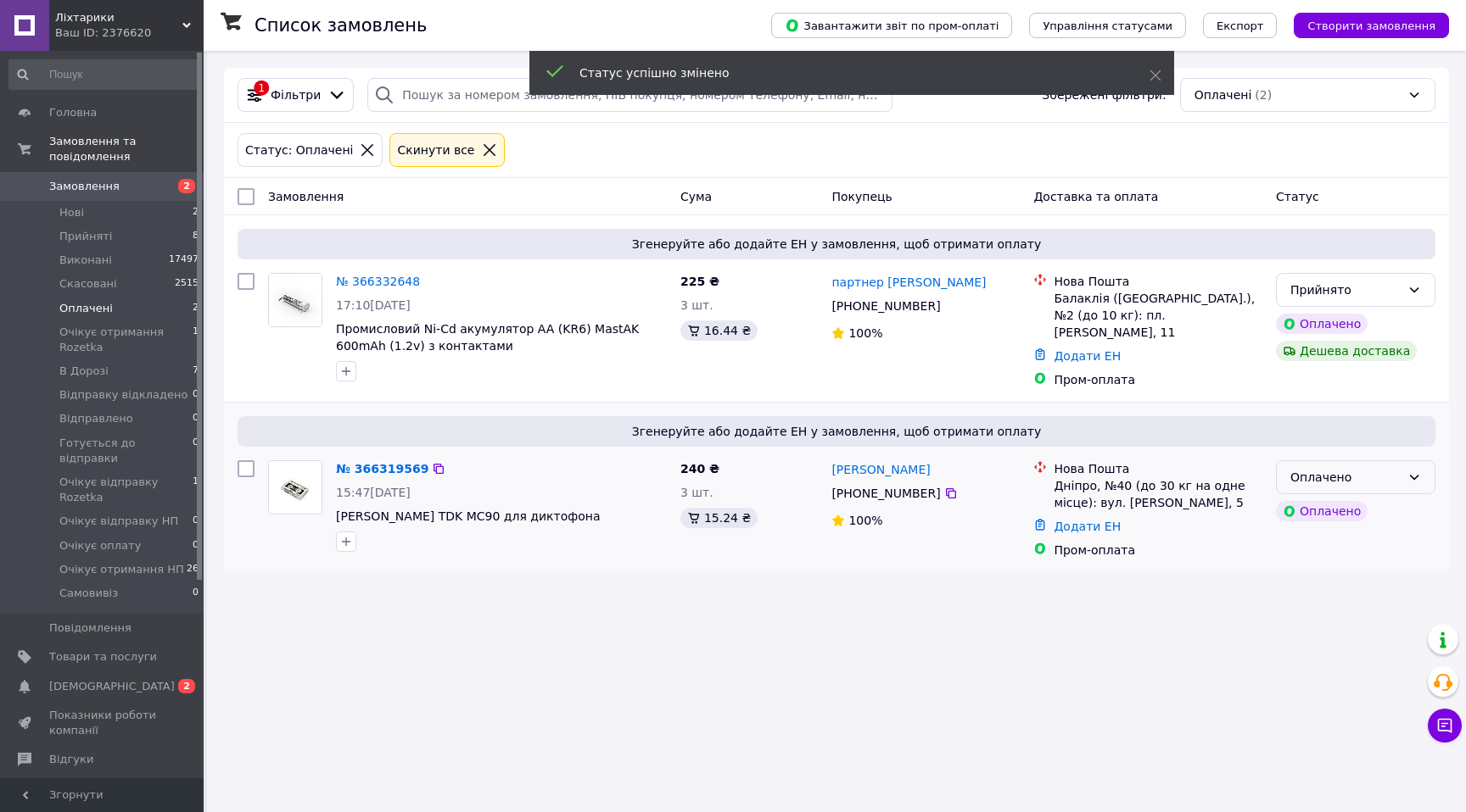
click at [1337, 468] on div "Оплачено" at bounding box center [1345, 478] width 111 height 19
click at [1309, 502] on li "Прийнято" at bounding box center [1355, 508] width 158 height 31
click at [148, 562] on span "Очікує отримання НП" at bounding box center [121, 570] width 124 height 15
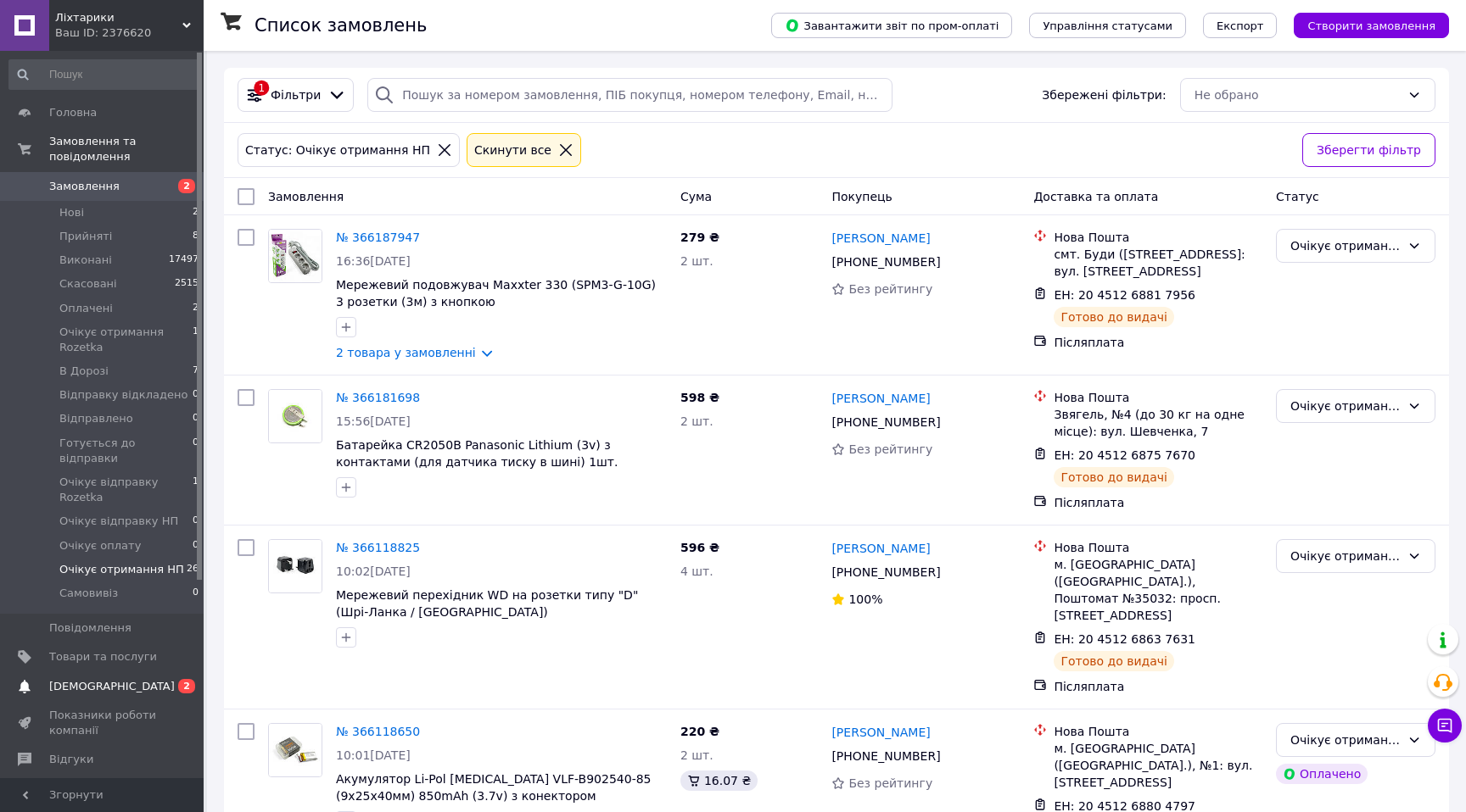
click at [106, 679] on span "[DEMOGRAPHIC_DATA]" at bounding box center [112, 687] width 125 height 15
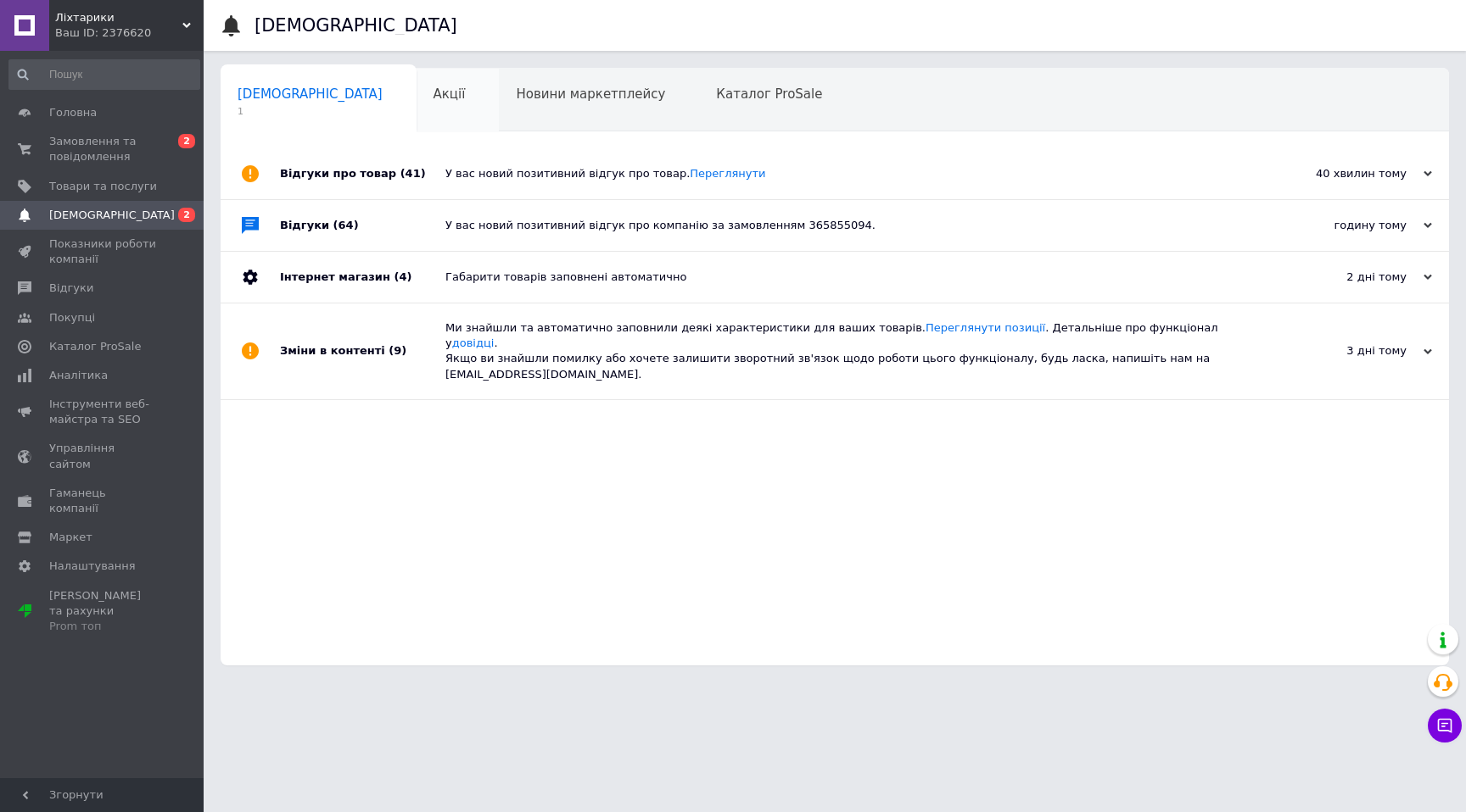
click at [417, 99] on div "Акції 0" at bounding box center [458, 100] width 83 height 64
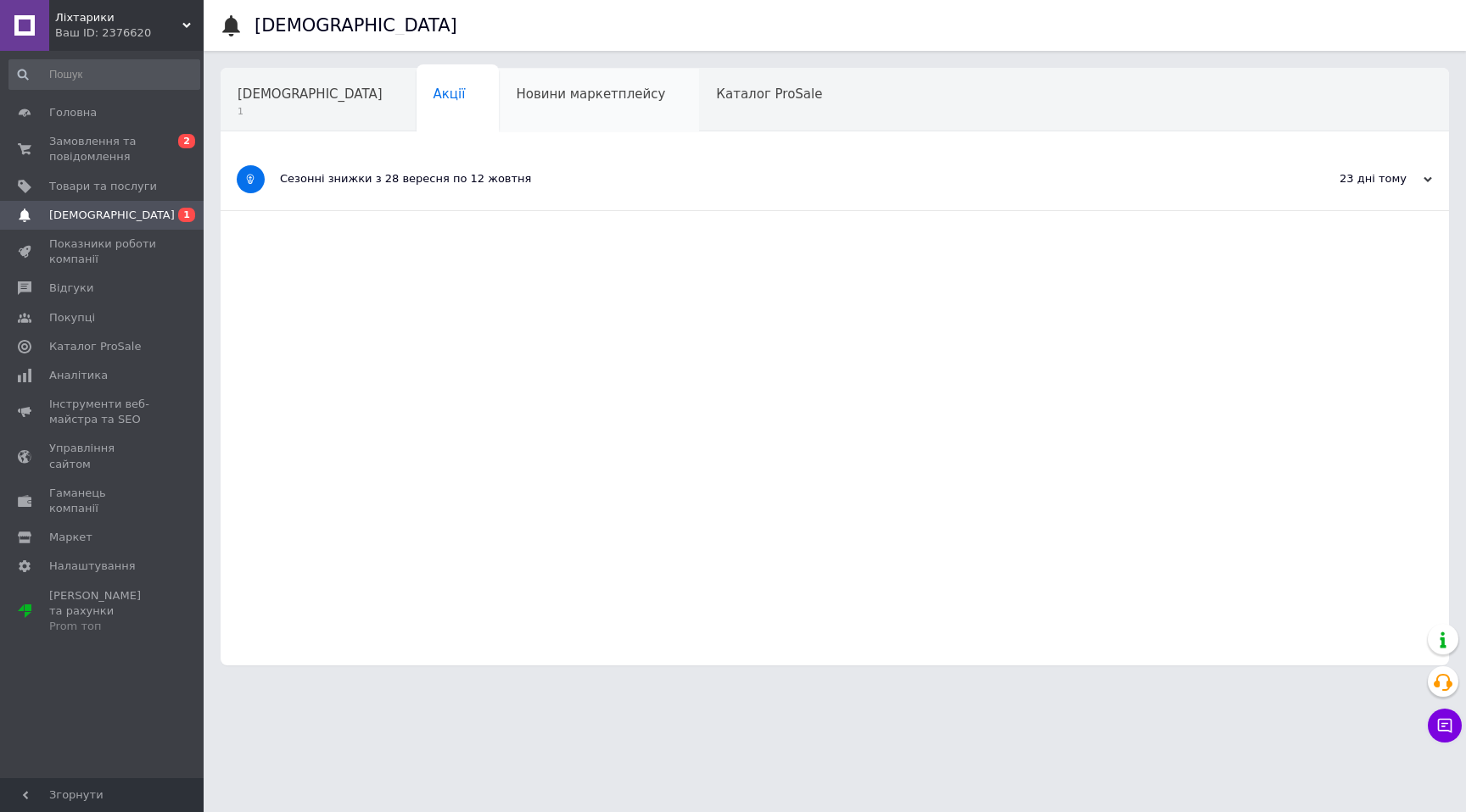
click at [499, 116] on div "Новини маркетплейсу" at bounding box center [598, 100] width 200 height 64
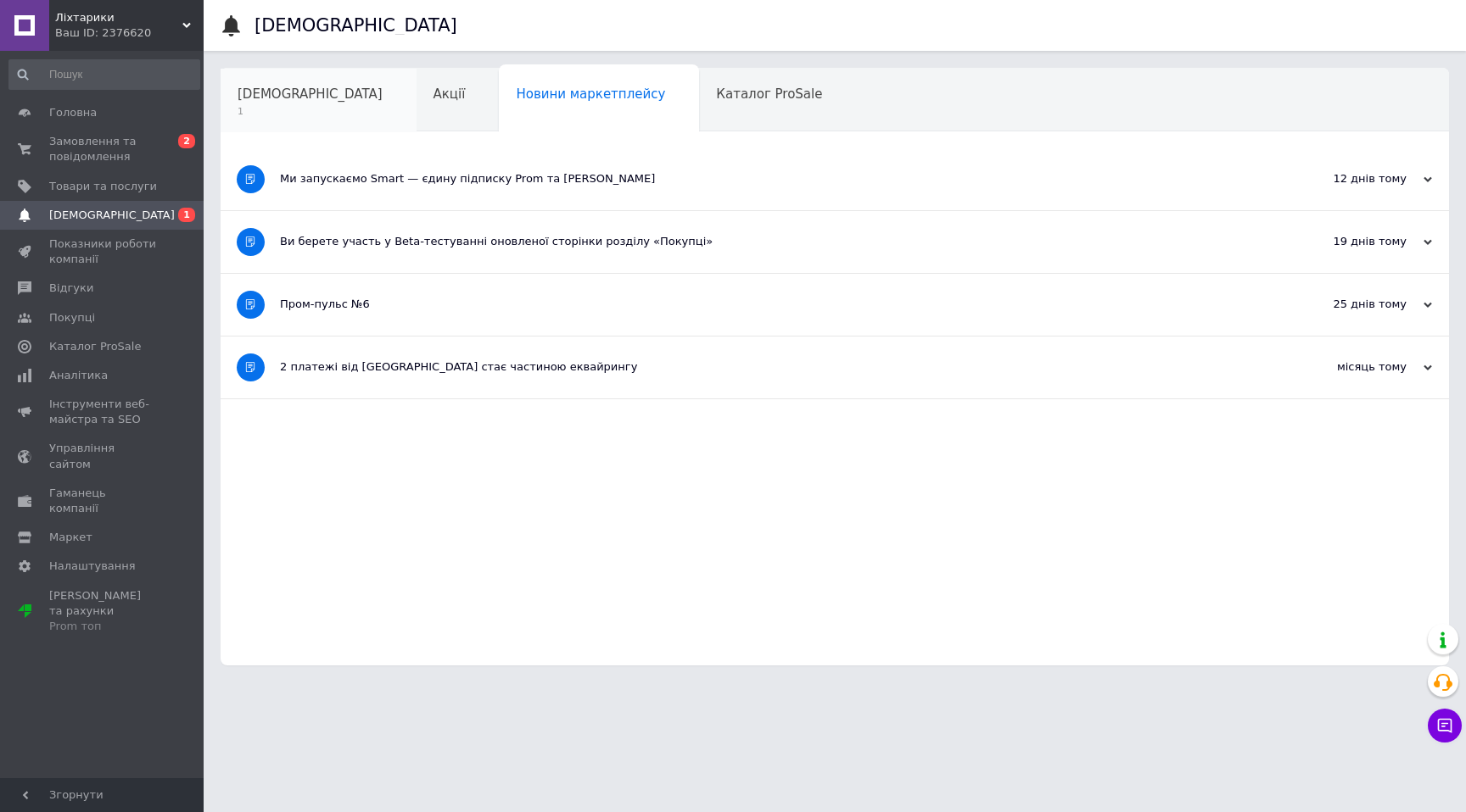
click at [302, 106] on span "1" at bounding box center [310, 111] width 145 height 13
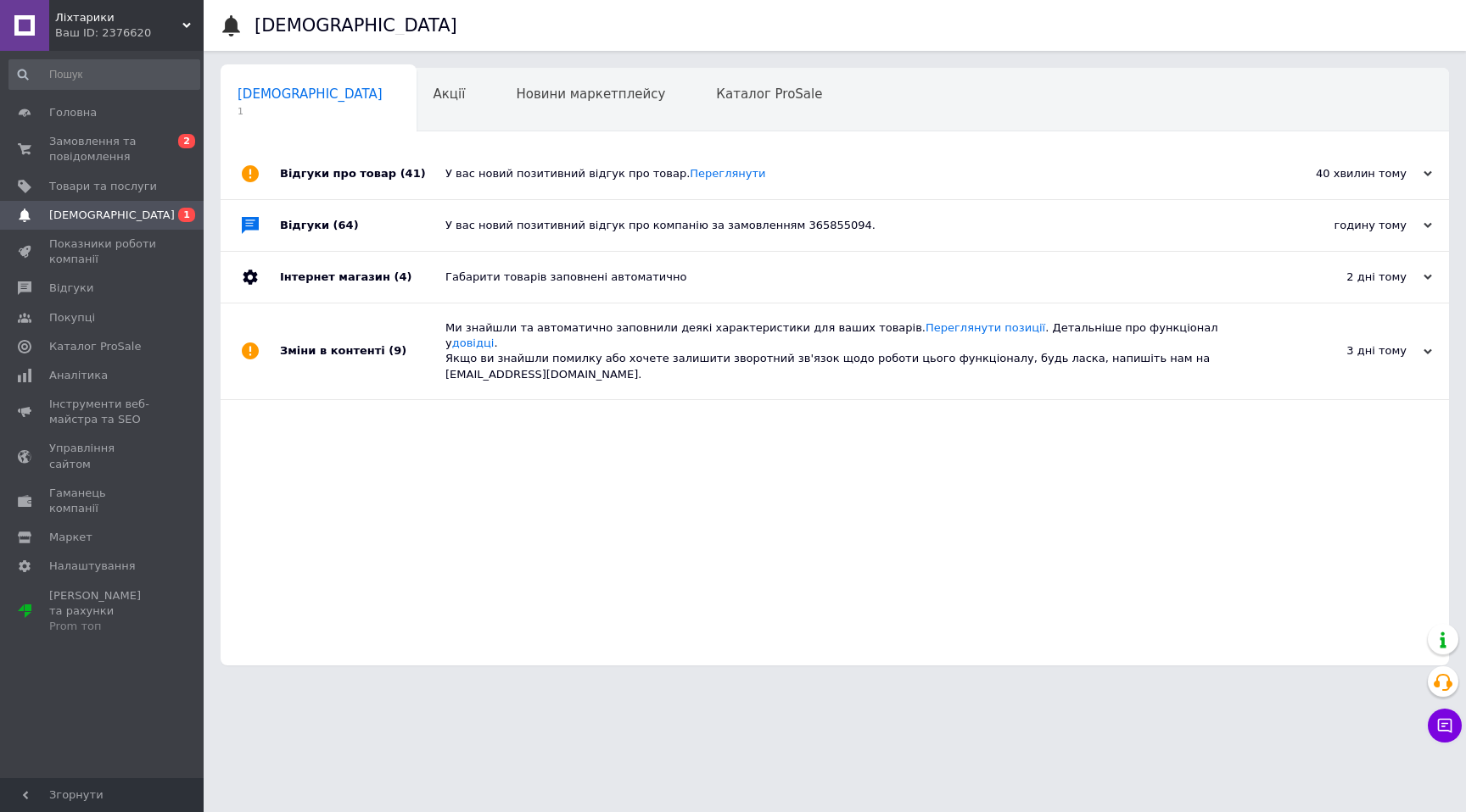
click at [479, 190] on div "У вас новий позитивний відгук про товар. [GEOGRAPHIC_DATA]" at bounding box center [854, 173] width 817 height 51
